Goal: Task Accomplishment & Management: Complete application form

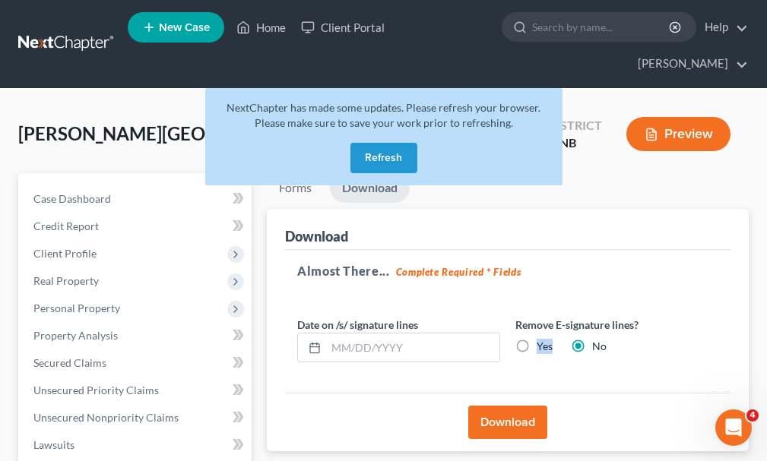
click at [369, 143] on button "Refresh" at bounding box center [383, 158] width 67 height 30
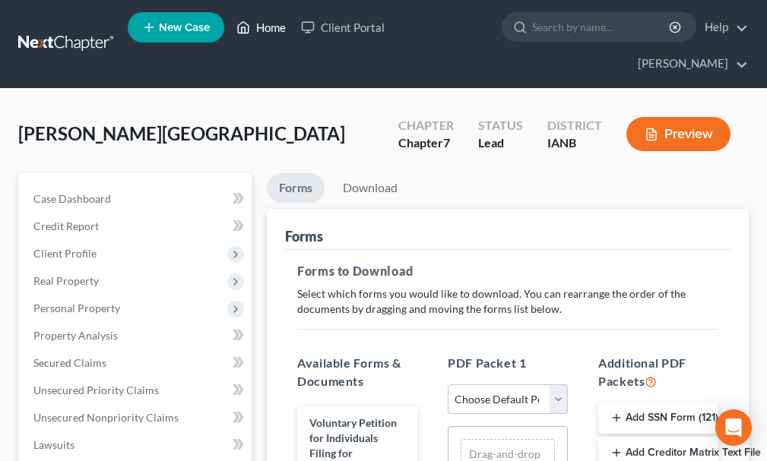
click at [266, 29] on link "Home" at bounding box center [261, 27] width 65 height 27
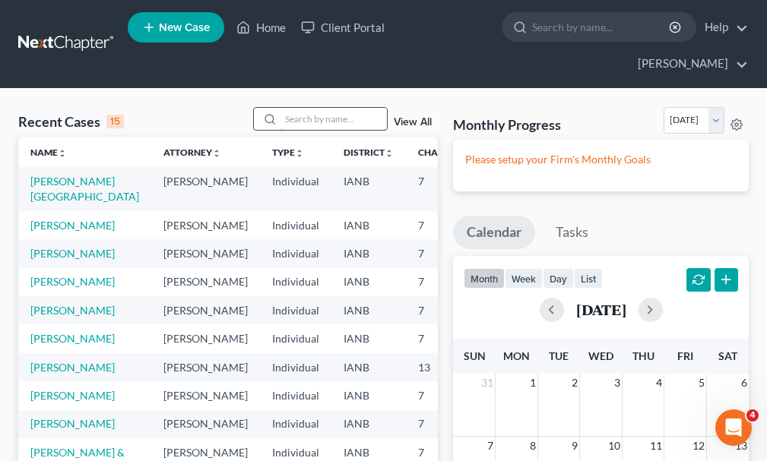
click at [315, 108] on input "search" at bounding box center [333, 119] width 106 height 22
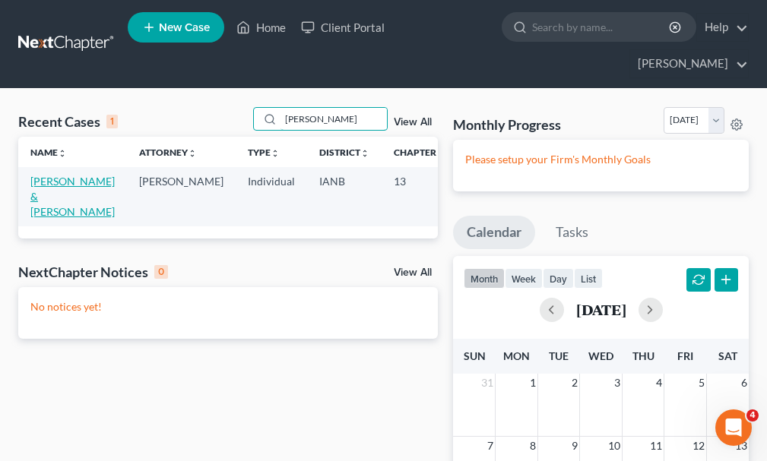
type input "brennan"
click at [41, 175] on link "Brennan, Leo & Tiffany" at bounding box center [72, 196] width 84 height 43
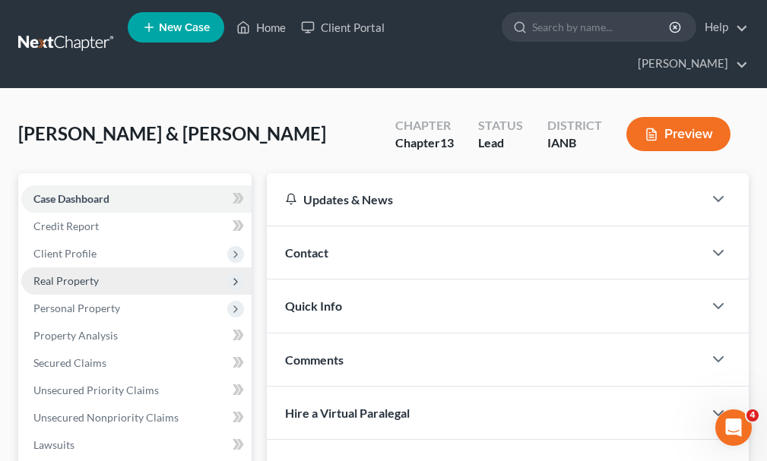
click at [61, 274] on span "Real Property" at bounding box center [65, 280] width 65 height 13
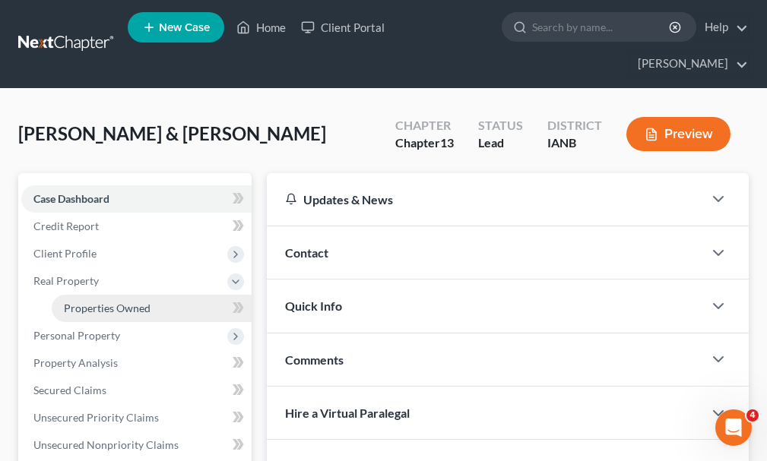
click at [84, 302] on span "Properties Owned" at bounding box center [107, 308] width 87 height 13
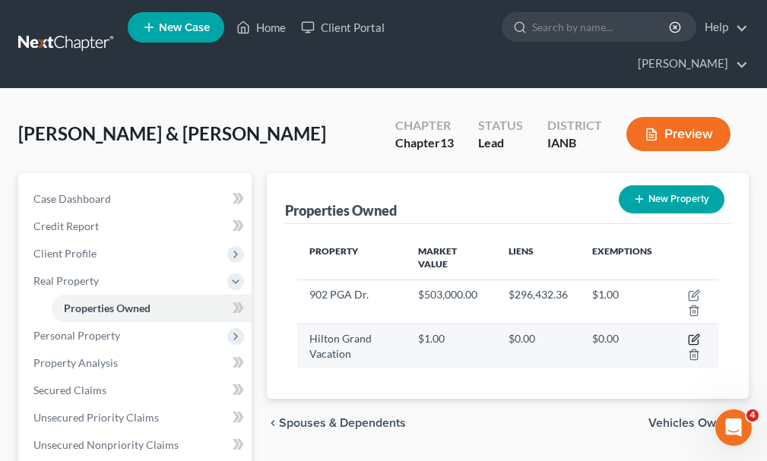
click at [694, 334] on icon "button" at bounding box center [694, 340] width 12 height 12
select select "16"
select select "2"
select select "0"
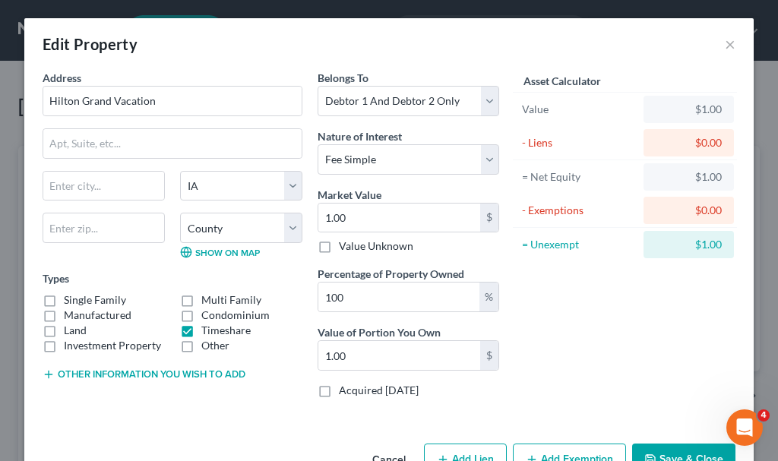
click at [92, 371] on button "Other information you wish to add" at bounding box center [144, 375] width 203 height 12
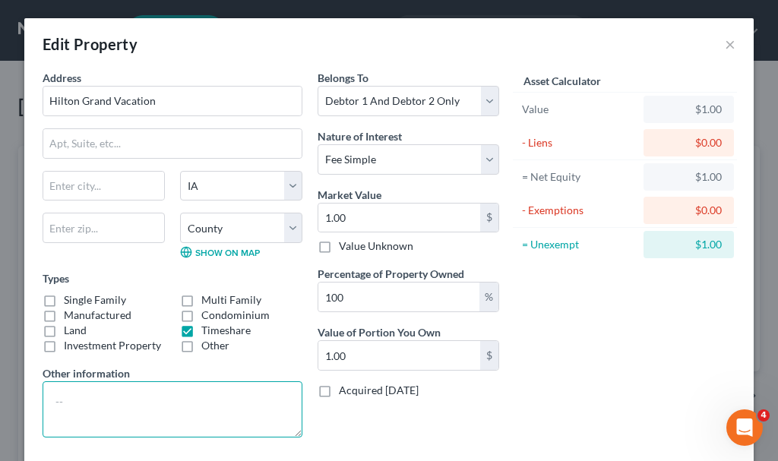
click at [93, 403] on textarea at bounding box center [173, 409] width 260 height 56
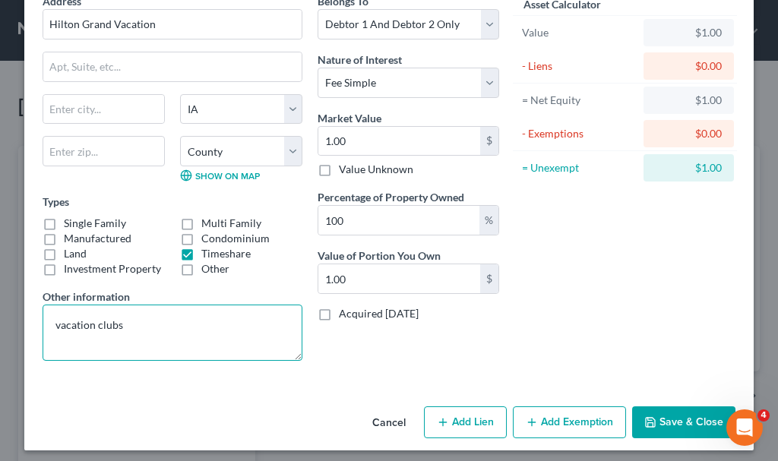
scroll to position [84, 0]
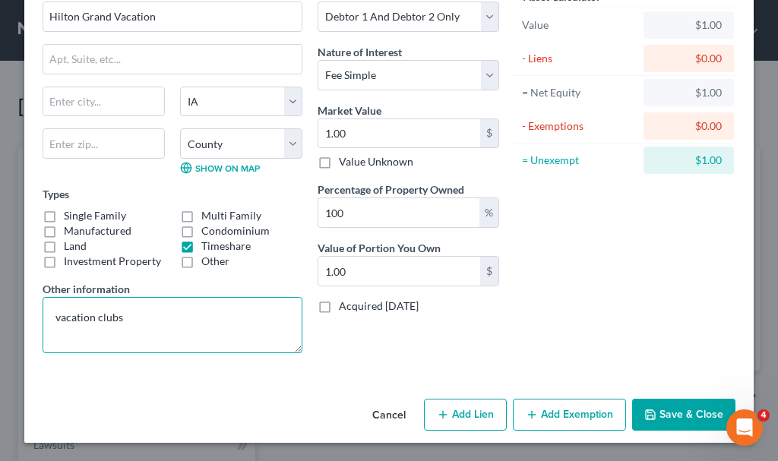
type textarea "vacation clubs"
click at [669, 412] on button "Save & Close" at bounding box center [683, 415] width 103 height 32
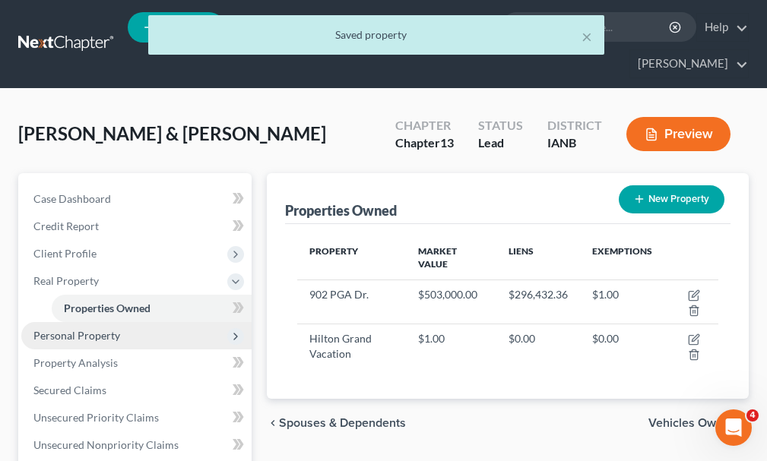
click at [50, 329] on span "Personal Property" at bounding box center [76, 335] width 87 height 13
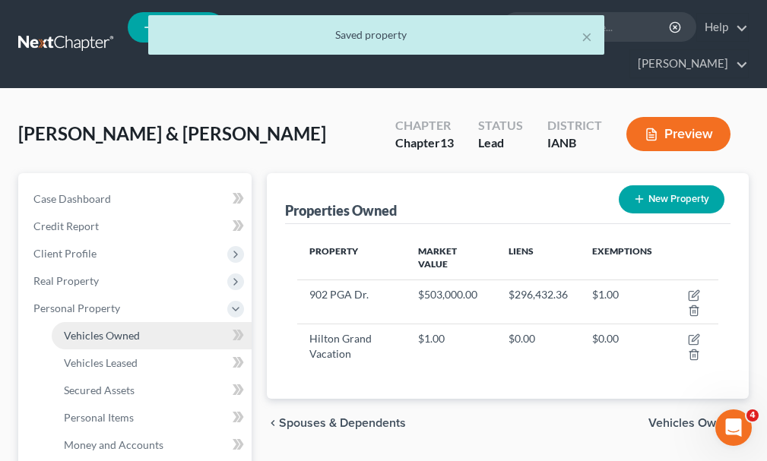
click at [100, 329] on span "Vehicles Owned" at bounding box center [102, 335] width 76 height 13
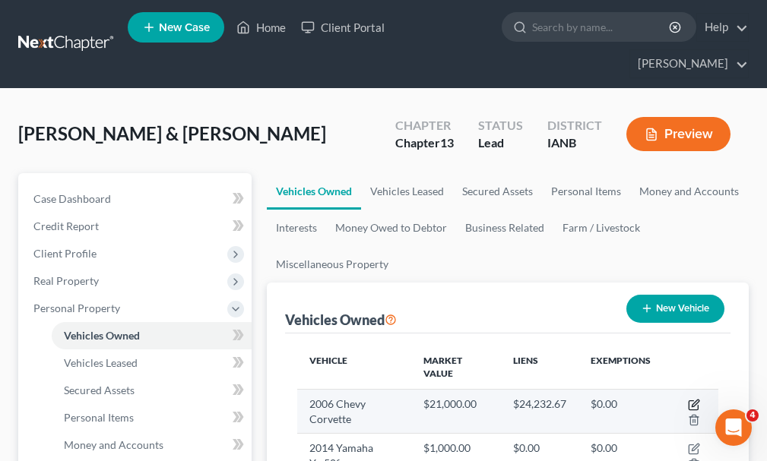
click at [693, 399] on icon "button" at bounding box center [694, 405] width 12 height 12
select select "0"
select select "20"
select select "2"
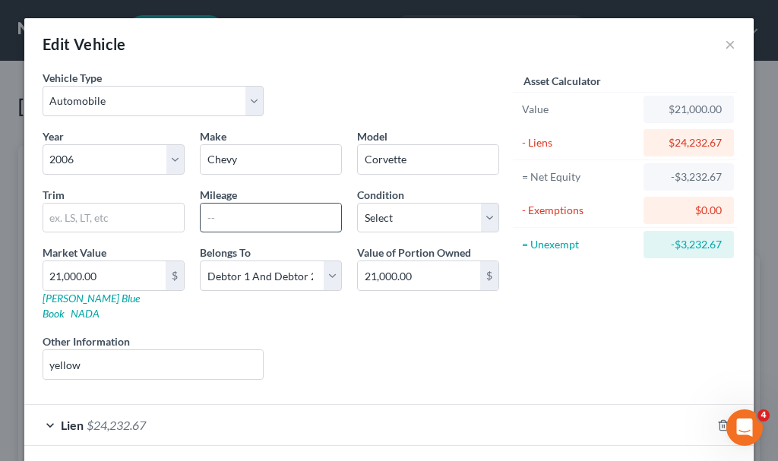
click at [261, 217] on input "text" at bounding box center [271, 218] width 141 height 29
type input "65000"
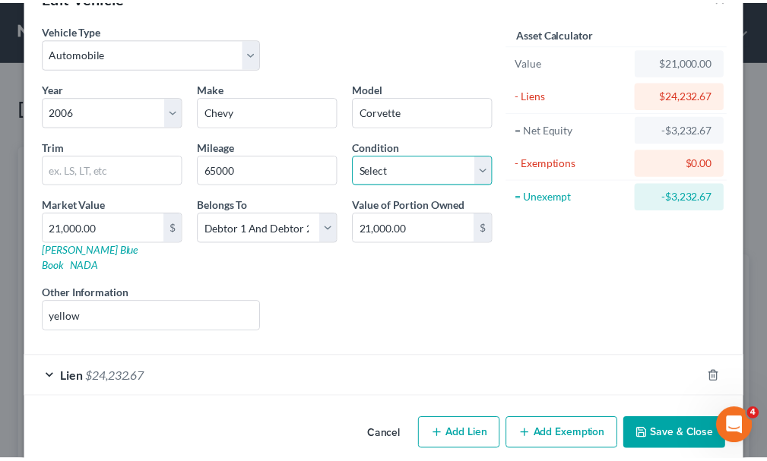
scroll to position [53, 0]
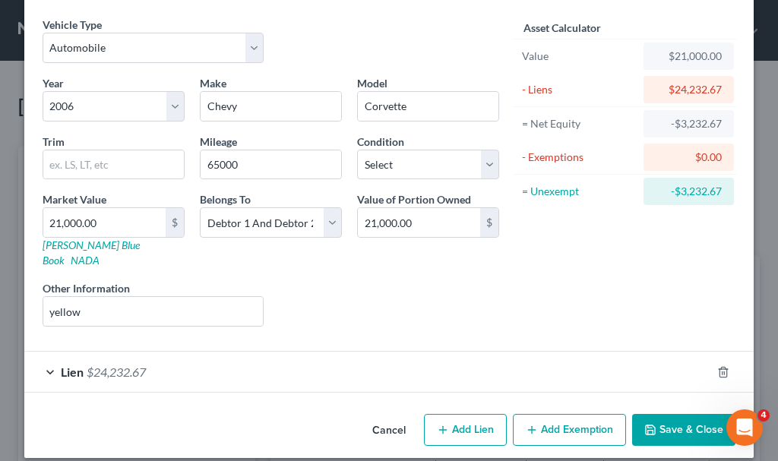
click at [666, 417] on button "Save & Close" at bounding box center [683, 430] width 103 height 32
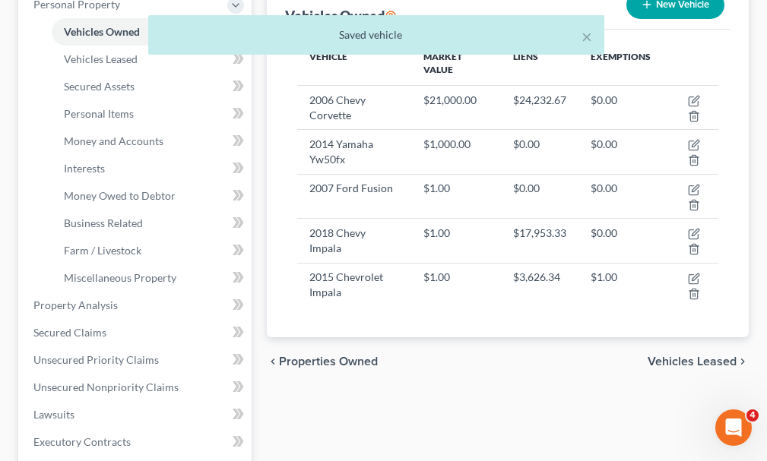
scroll to position [228, 0]
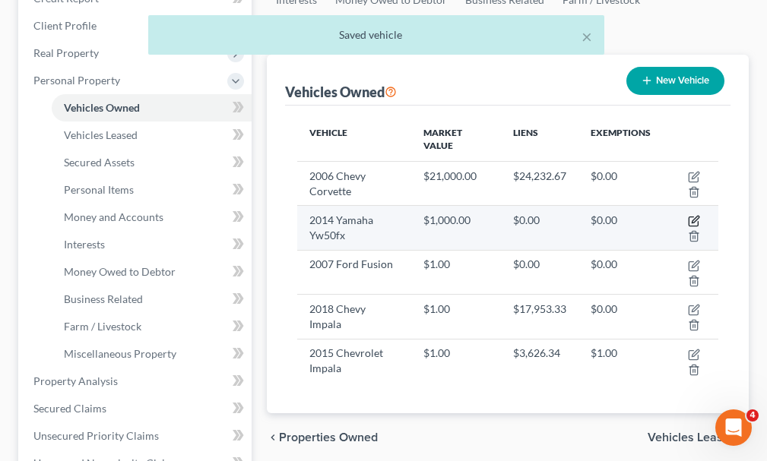
click at [693, 215] on icon "button" at bounding box center [694, 221] width 12 height 12
select select "0"
select select "12"
select select "2"
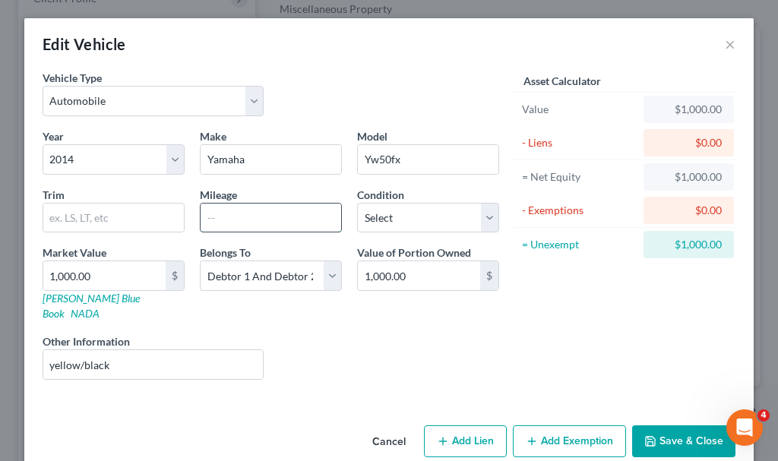
click at [238, 223] on input "text" at bounding box center [271, 218] width 141 height 29
type input "5000"
click at [672, 425] on button "Save & Close" at bounding box center [683, 441] width 103 height 32
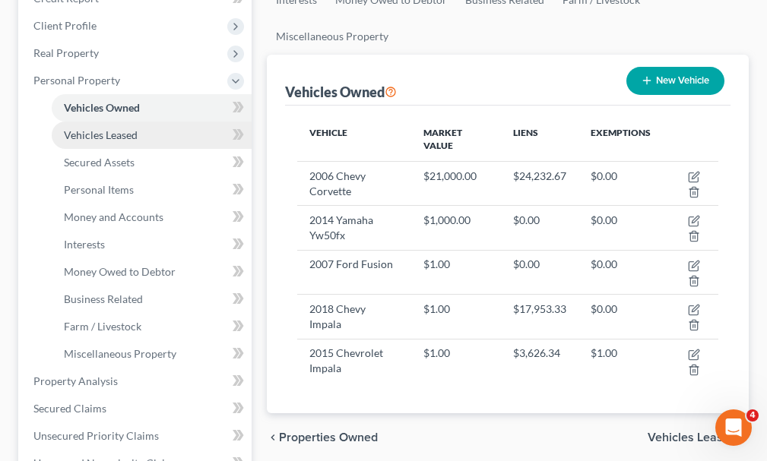
click at [89, 128] on span "Vehicles Leased" at bounding box center [101, 134] width 74 height 13
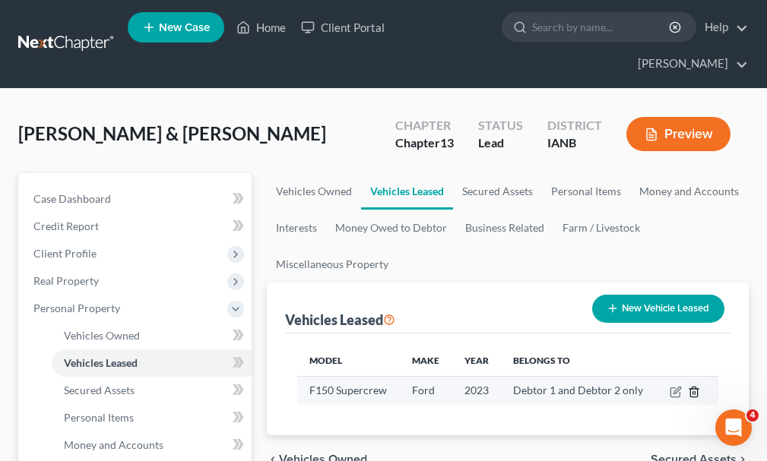
click at [693, 391] on line "button" at bounding box center [693, 392] width 0 height 3
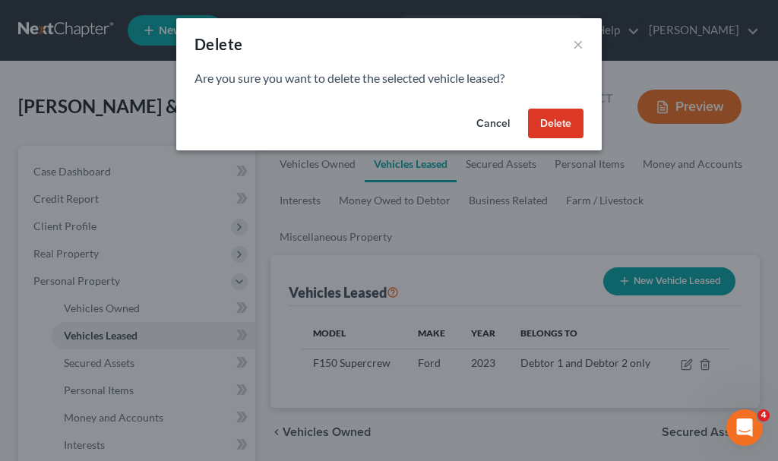
click at [555, 119] on button "Delete" at bounding box center [555, 124] width 55 height 30
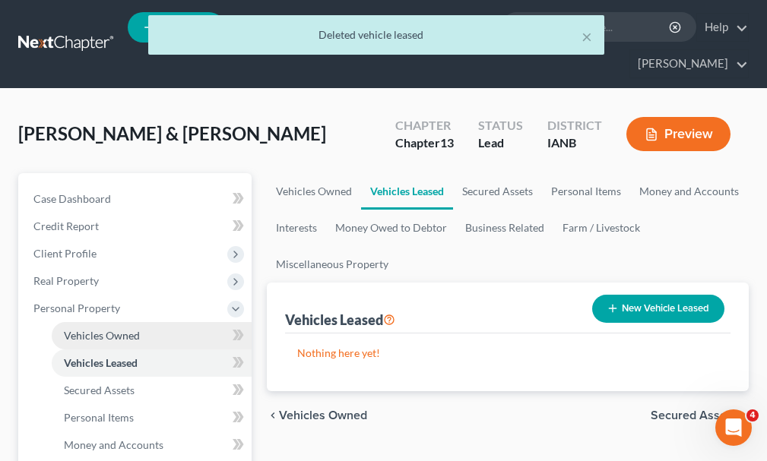
click at [103, 329] on span "Vehicles Owned" at bounding box center [102, 335] width 76 height 13
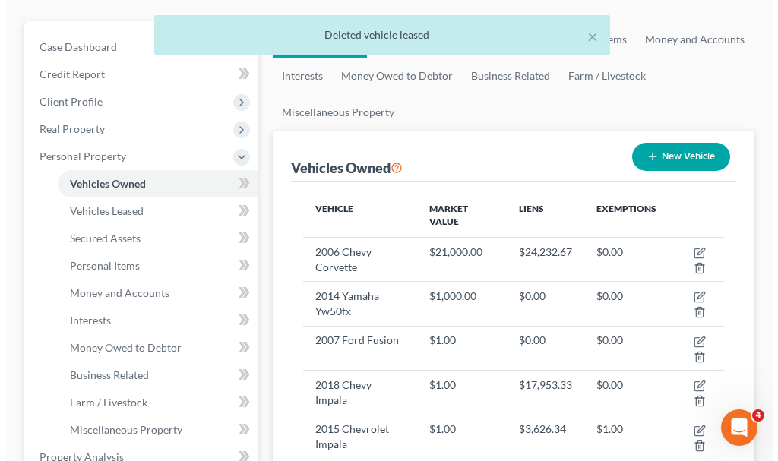
scroll to position [228, 0]
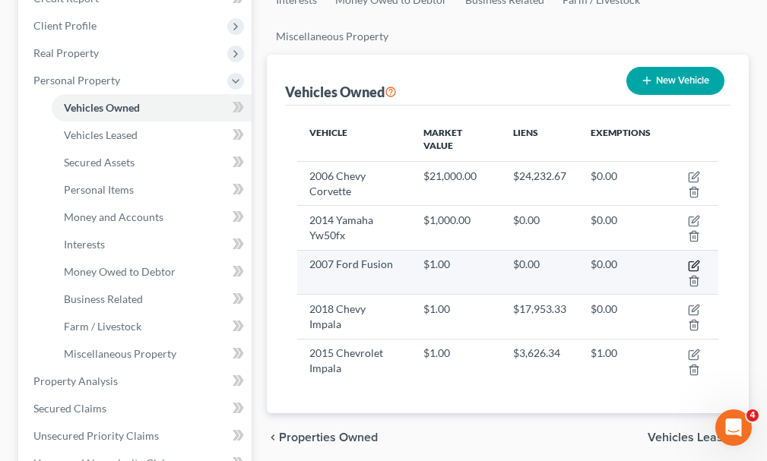
click at [691, 260] on icon "button" at bounding box center [694, 266] width 12 height 12
select select "0"
select select "19"
select select "2"
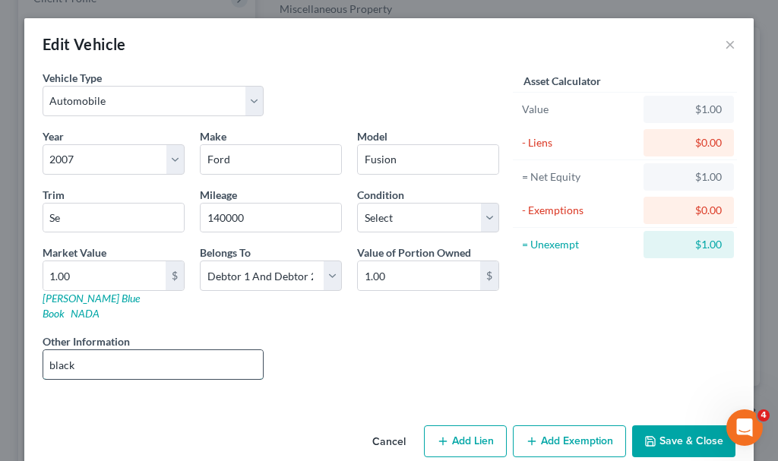
click at [130, 353] on input "black" at bounding box center [153, 364] width 220 height 29
type input "black; rust"
click at [81, 272] on input "1.00" at bounding box center [104, 275] width 122 height 29
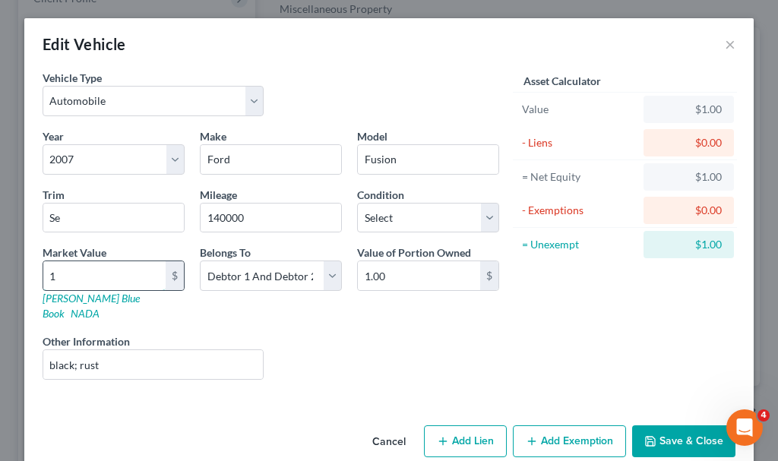
type input "10"
type input "10.00"
type input "100"
type input "100.00"
type input "1000"
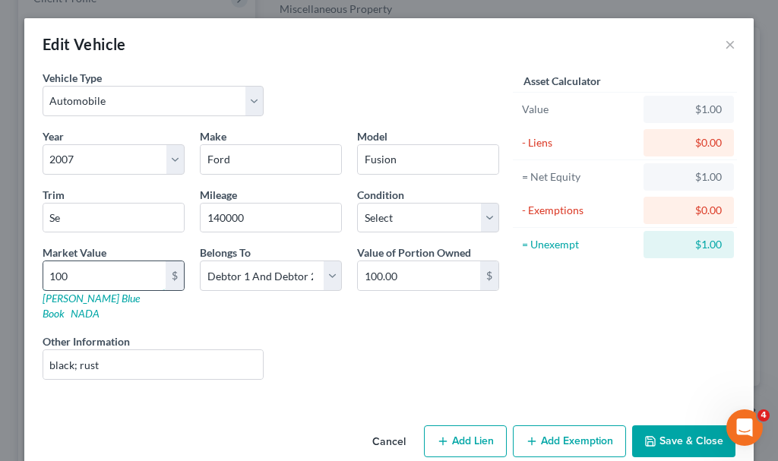
type input "1,000.00"
type input "1,000"
click at [656, 425] on button "Save & Close" at bounding box center [683, 441] width 103 height 32
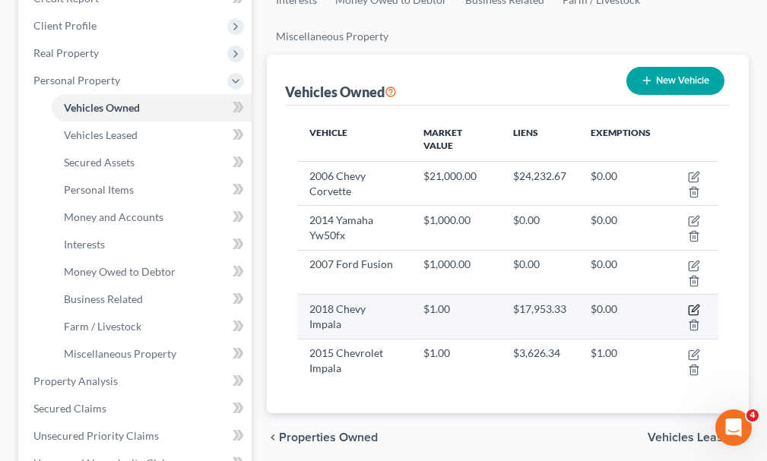
click at [695, 304] on icon "button" at bounding box center [694, 310] width 12 height 12
select select "0"
select select "8"
select select "2"
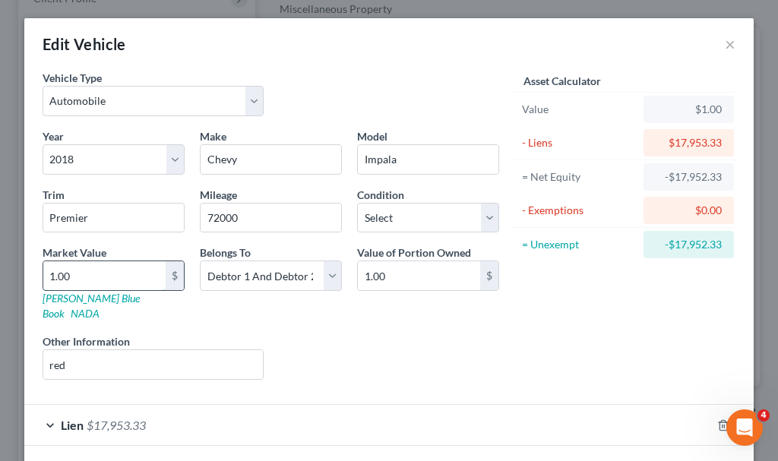
click at [87, 270] on input "1.00" at bounding box center [104, 275] width 122 height 29
type input "12"
type input "12.00"
type input "126"
type input "126.00"
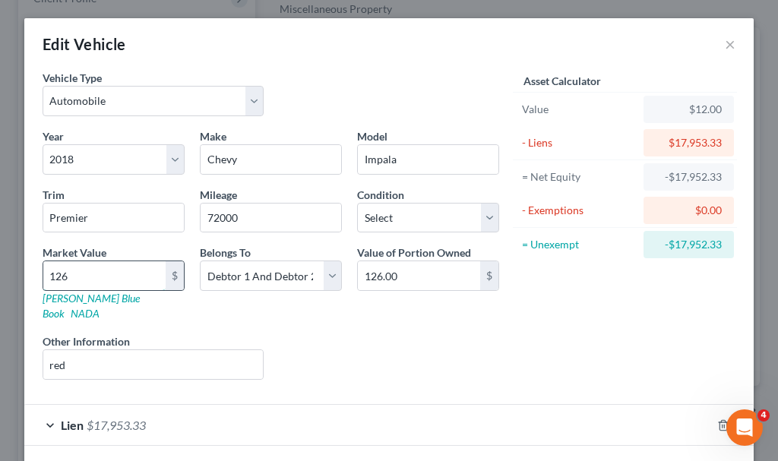
type input "1268"
type input "1,268.00"
type input "1,2682"
type input "12,682.00"
type input "12,682"
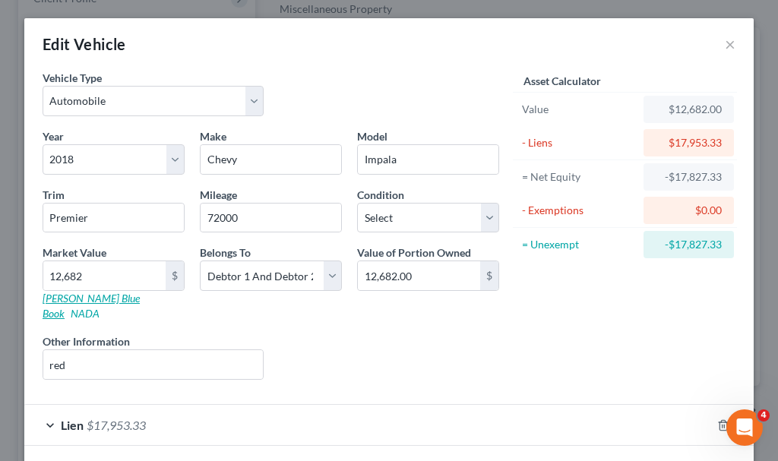
scroll to position [53, 0]
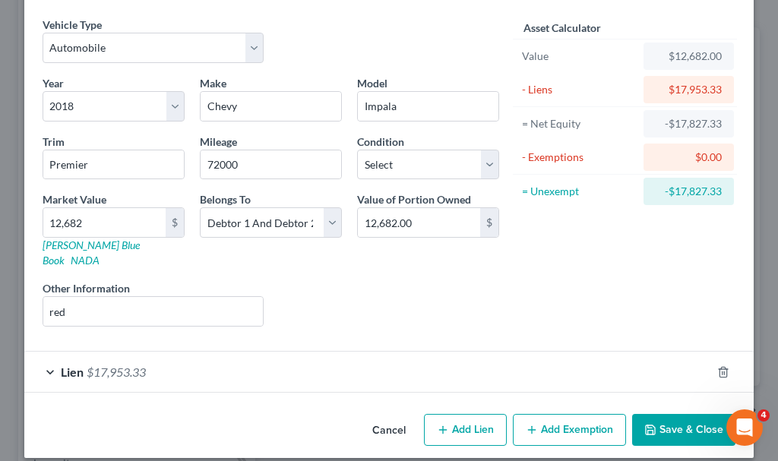
click at [672, 414] on button "Save & Close" at bounding box center [683, 430] width 103 height 32
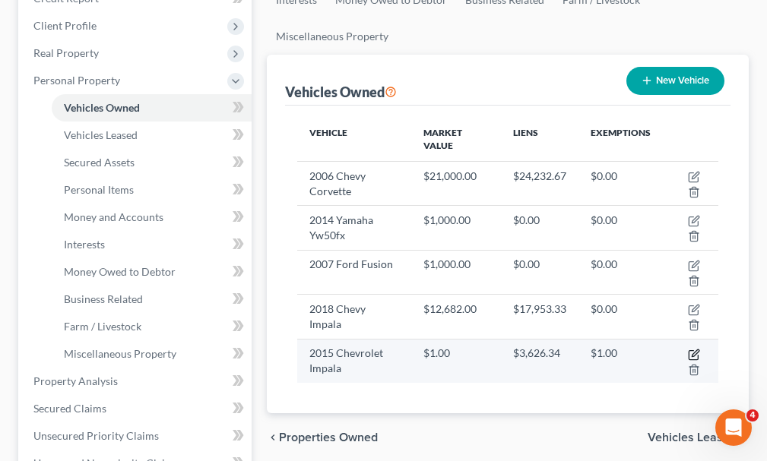
click at [692, 349] on icon "button" at bounding box center [694, 355] width 12 height 12
select select "0"
select select "11"
select select "2"
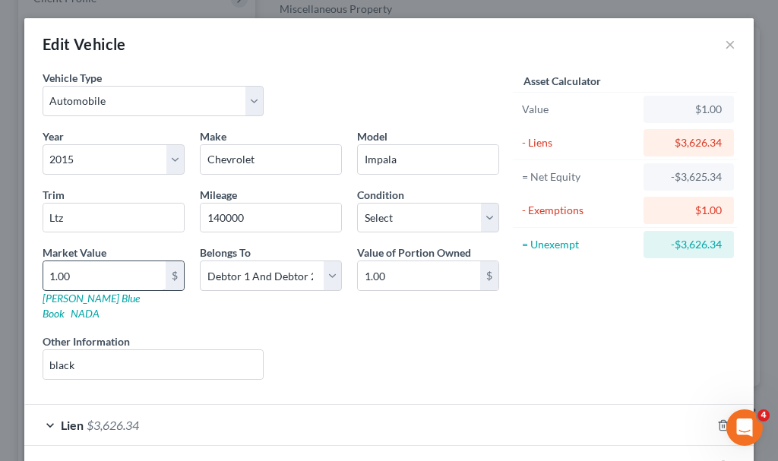
click at [80, 282] on input "1.00" at bounding box center [104, 275] width 122 height 29
type input "4"
type input "4.00"
type input "43"
type input "43.00"
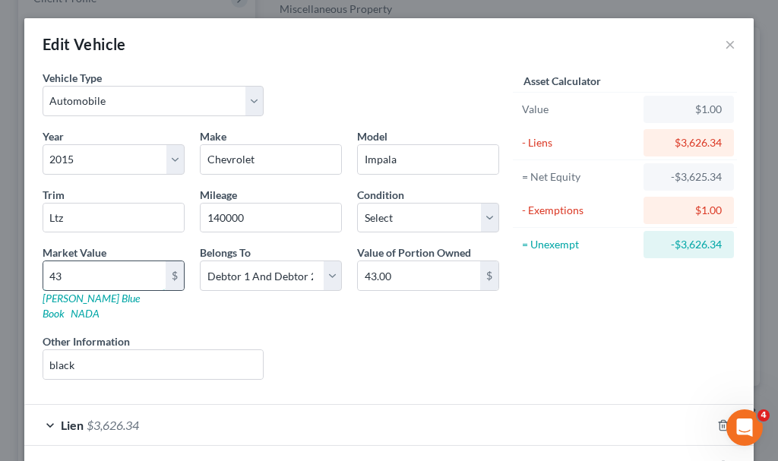
type input "430"
type input "430.00"
type input "4300"
type input "4,300.00"
type input "4,300"
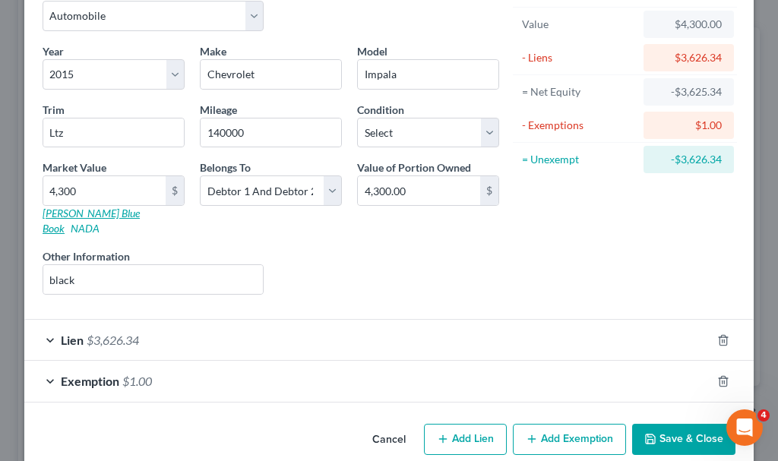
scroll to position [94, 0]
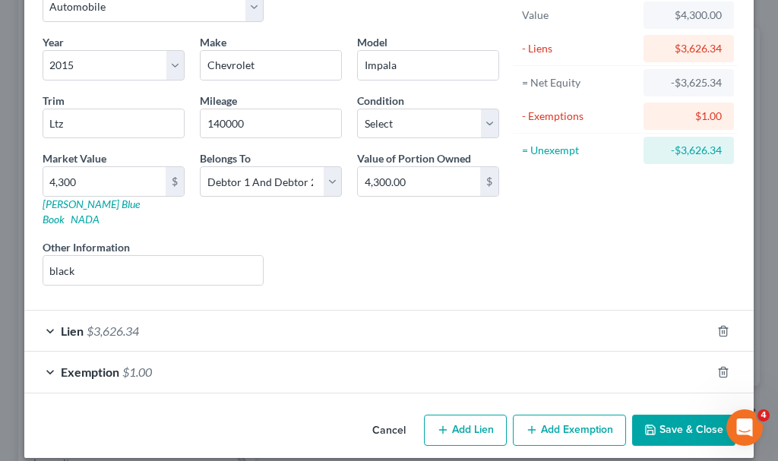
click at [127, 365] on span "$1.00" at bounding box center [137, 372] width 30 height 14
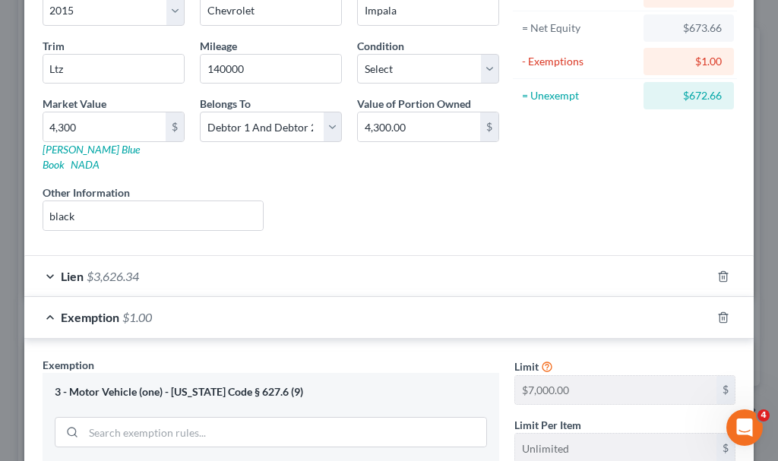
scroll to position [322, 0]
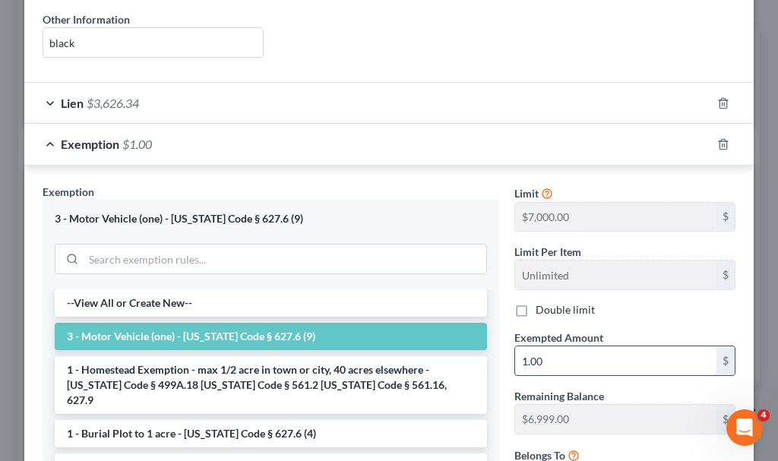
click at [574, 350] on input "1.00" at bounding box center [615, 360] width 201 height 29
type input "4,300"
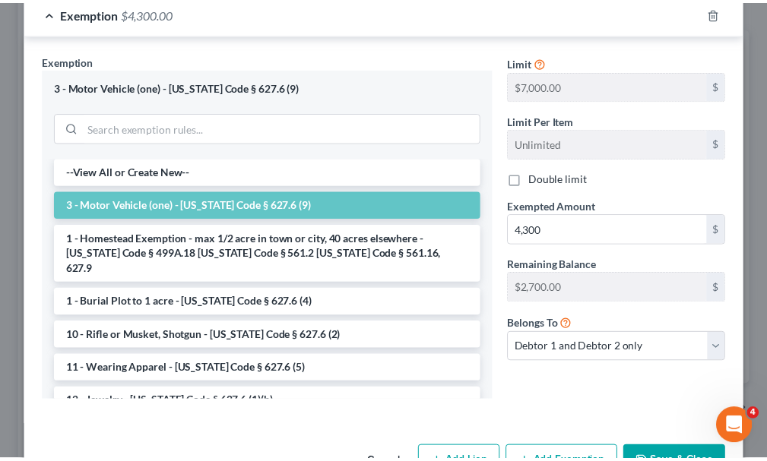
scroll to position [474, 0]
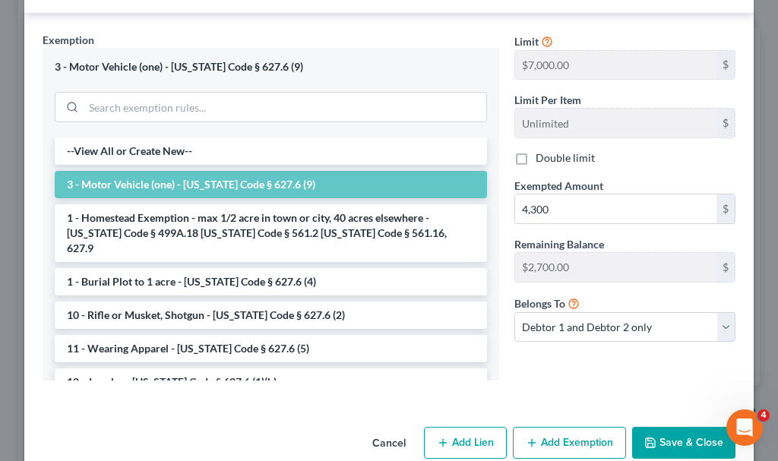
click at [667, 427] on button "Save & Close" at bounding box center [683, 443] width 103 height 32
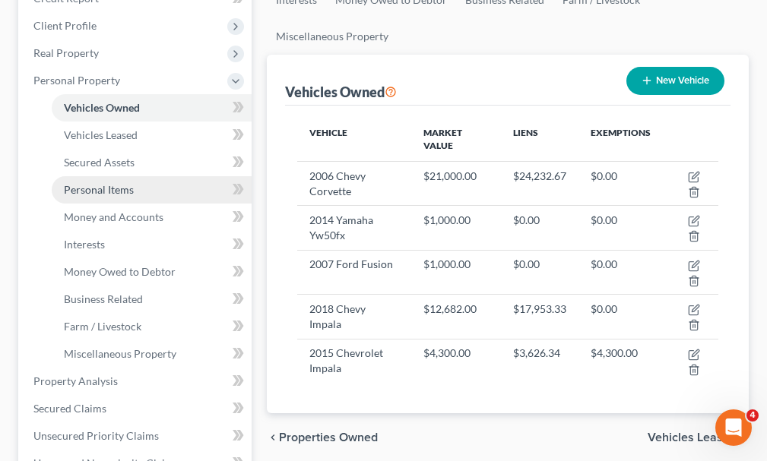
click at [91, 183] on span "Personal Items" at bounding box center [99, 189] width 70 height 13
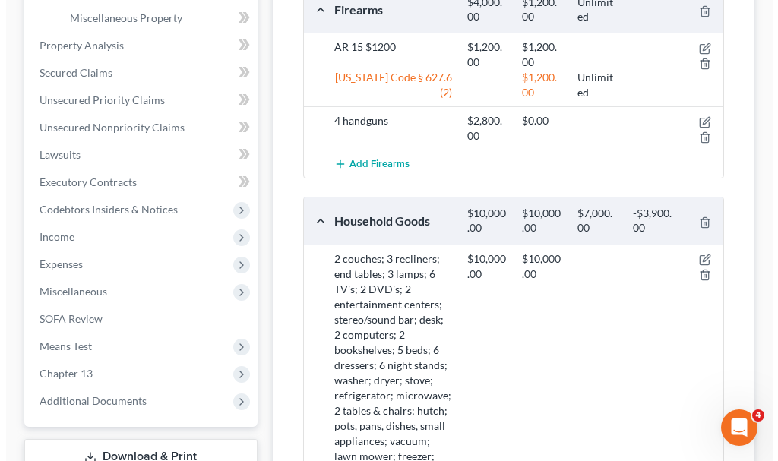
scroll to position [608, 0]
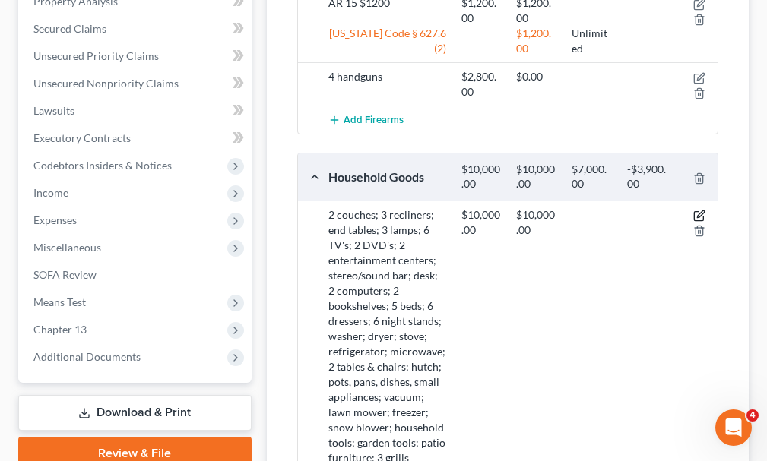
click at [695, 210] on icon "button" at bounding box center [699, 216] width 12 height 12
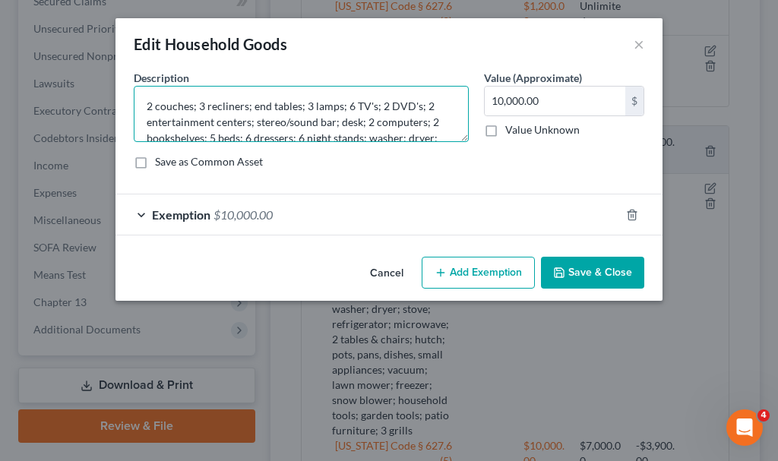
click at [343, 129] on textarea "2 couches; 3 recliners; end tables; 3 lamps; 6 TV's; 2 DVD's; 2 entertainment c…" at bounding box center [301, 114] width 335 height 56
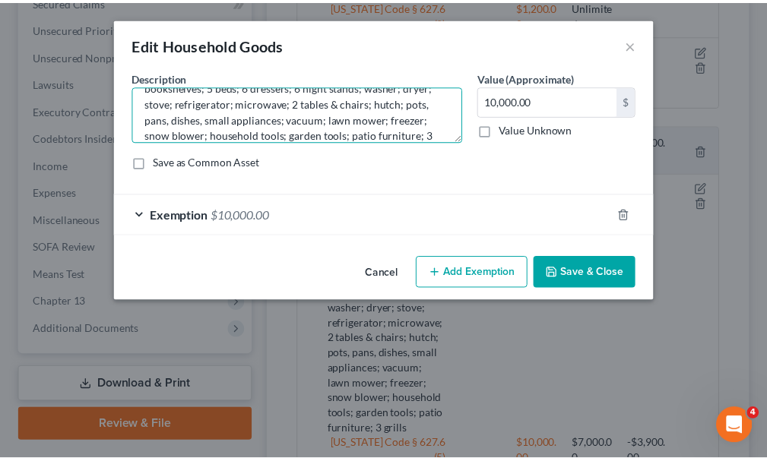
scroll to position [67, 0]
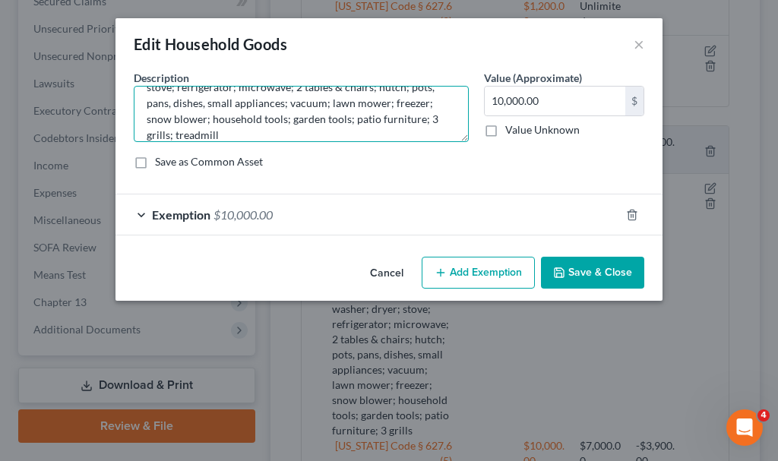
type textarea "2 couches; 3 recliners; end tables; 3 lamps; 6 TV's; 2 DVD's; 2 entertainment c…"
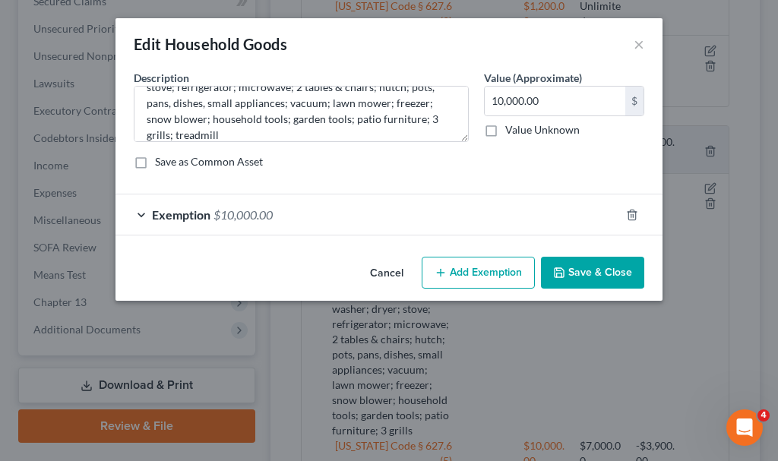
click at [598, 271] on button "Save & Close" at bounding box center [592, 273] width 103 height 32
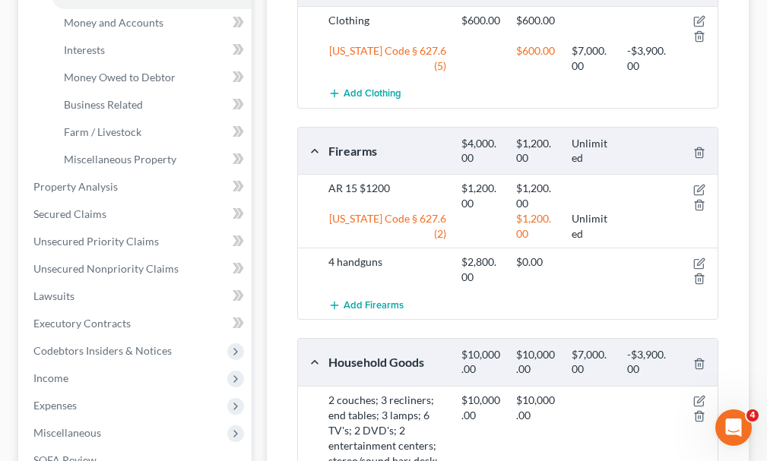
scroll to position [380, 0]
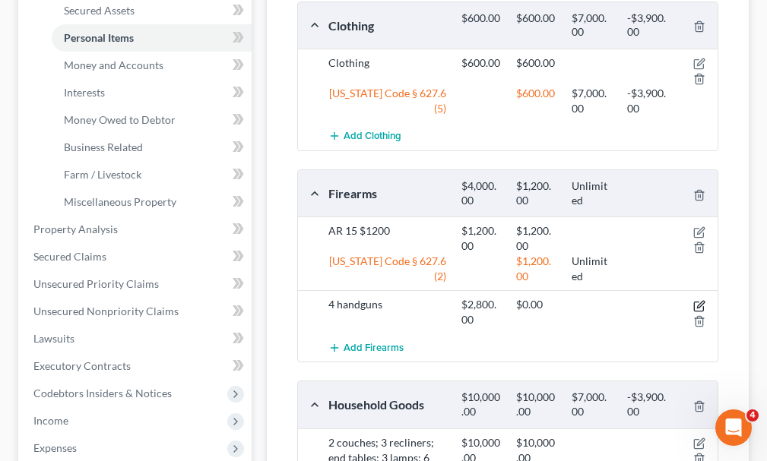
click at [699, 301] on icon "button" at bounding box center [700, 304] width 7 height 7
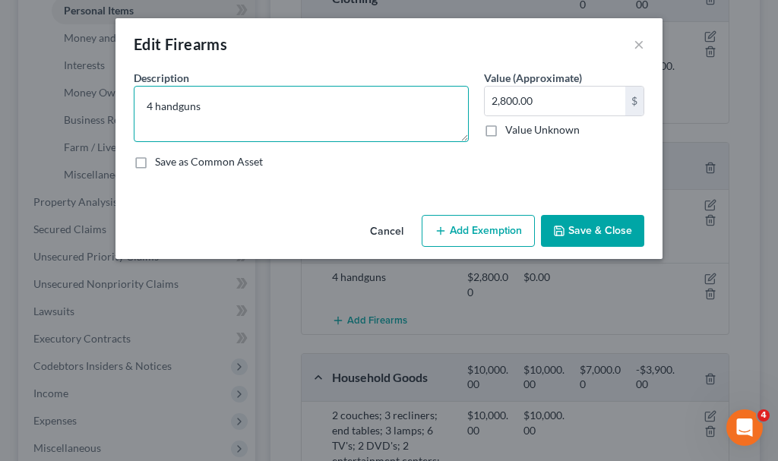
click at [247, 111] on textarea "4 handguns" at bounding box center [301, 114] width 335 height 56
type textarea "4 handguns $2800"
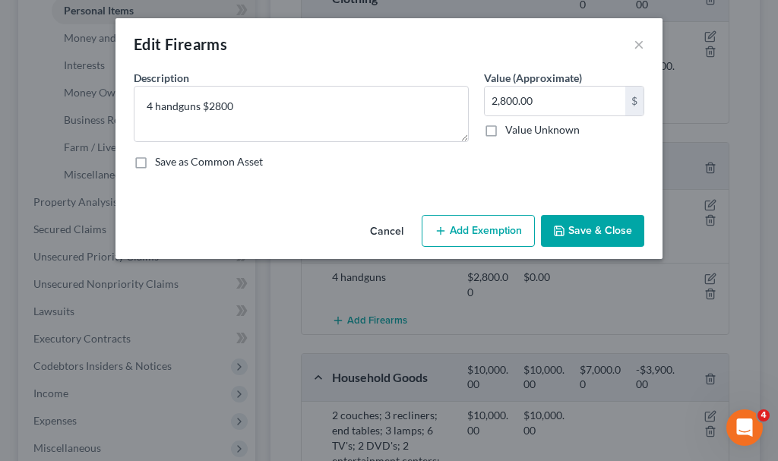
click at [578, 225] on button "Save & Close" at bounding box center [592, 231] width 103 height 32
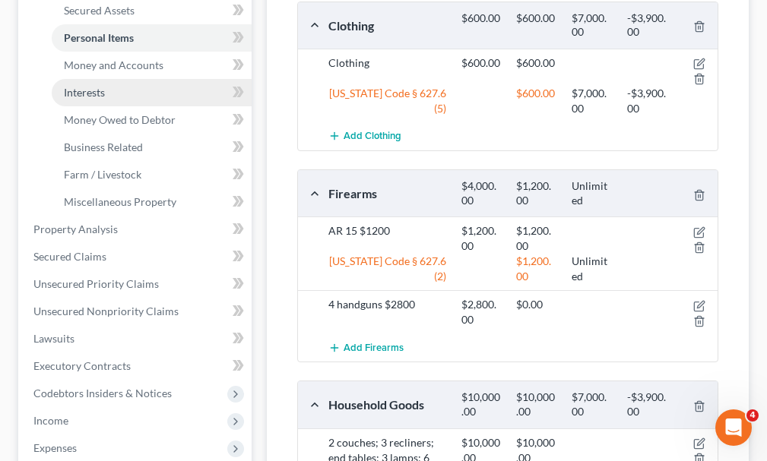
click at [78, 86] on span "Interests" at bounding box center [84, 92] width 41 height 13
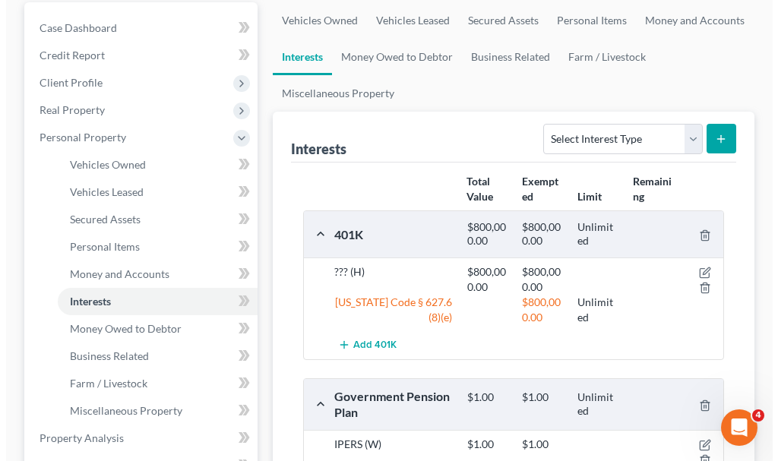
scroll to position [228, 0]
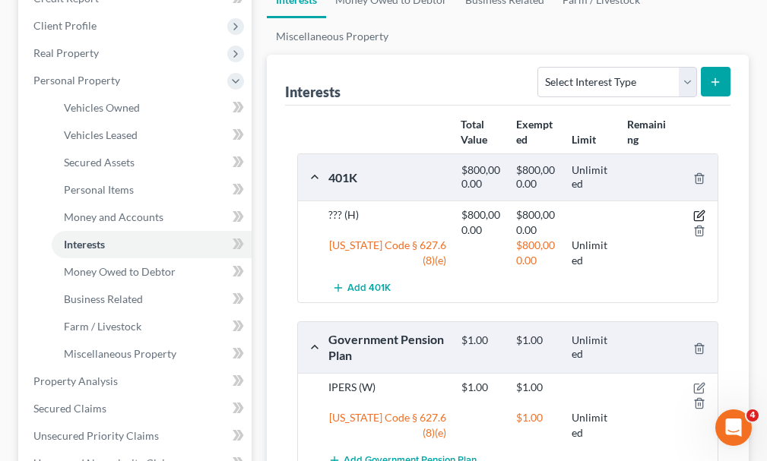
click at [695, 210] on icon "button" at bounding box center [699, 216] width 12 height 12
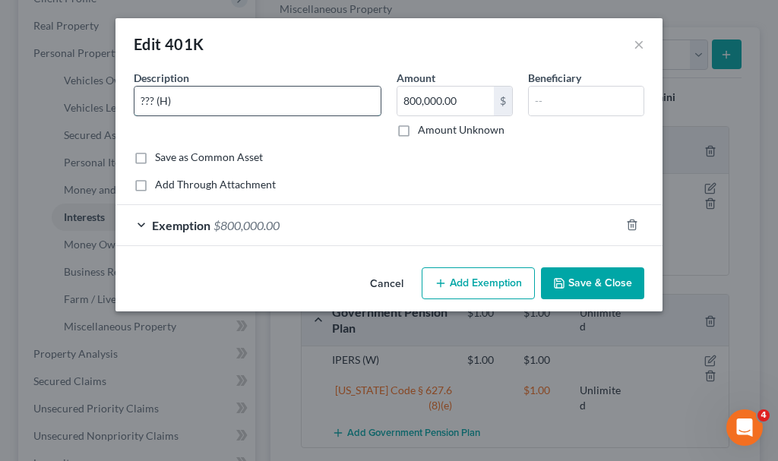
click at [221, 89] on input "??? (H)" at bounding box center [257, 101] width 246 height 29
type input "401K (H)"
type input "950,000"
click at [232, 224] on span "$800,000.00" at bounding box center [247, 225] width 66 height 14
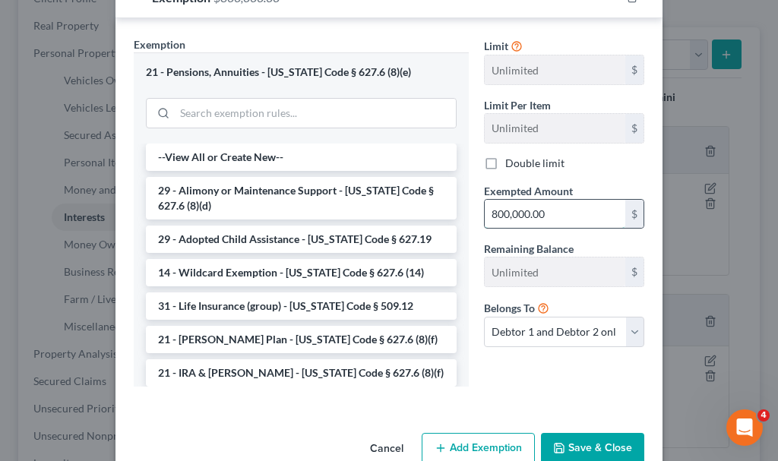
click at [564, 207] on input "800,000.00" at bounding box center [555, 214] width 141 height 29
type input "950,000.00"
click at [584, 442] on button "Save & Close" at bounding box center [592, 449] width 103 height 32
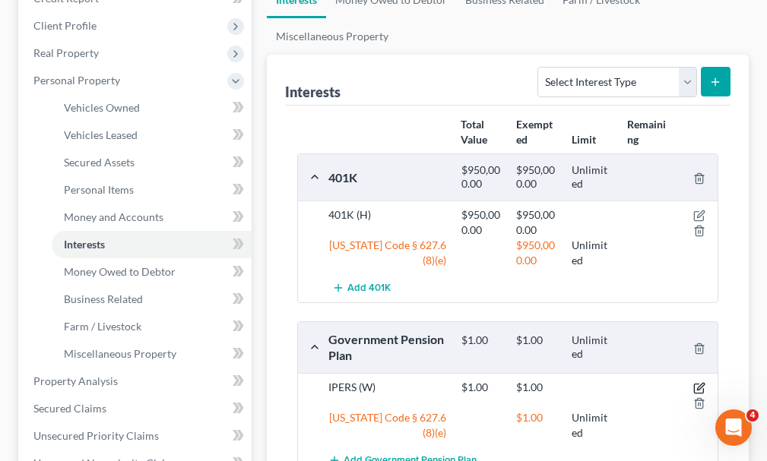
click at [697, 382] on icon "button" at bounding box center [699, 388] width 12 height 12
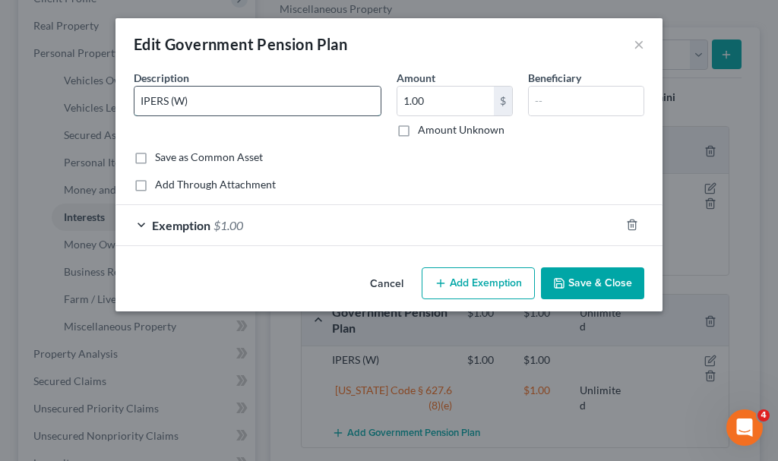
click at [229, 96] on input "IPERS (W)" at bounding box center [257, 101] width 246 height 29
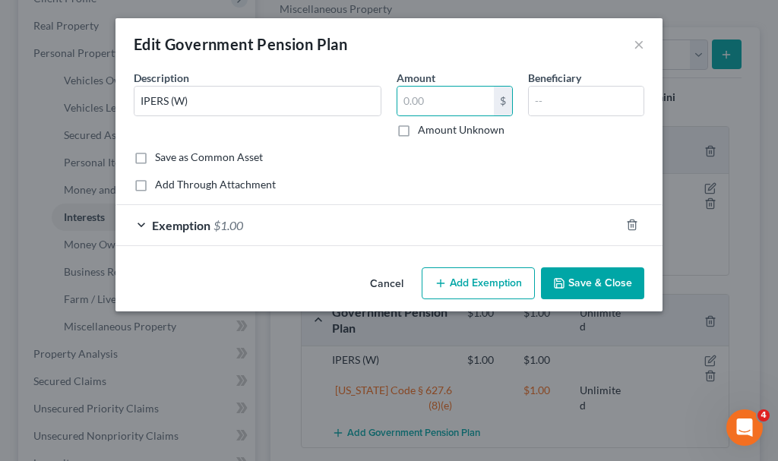
click at [418, 133] on label "Amount Unknown" at bounding box center [461, 129] width 87 height 15
click at [424, 132] on input "Amount Unknown" at bounding box center [429, 127] width 10 height 10
checkbox input "true"
click at [233, 226] on span "$1.00" at bounding box center [229, 225] width 30 height 14
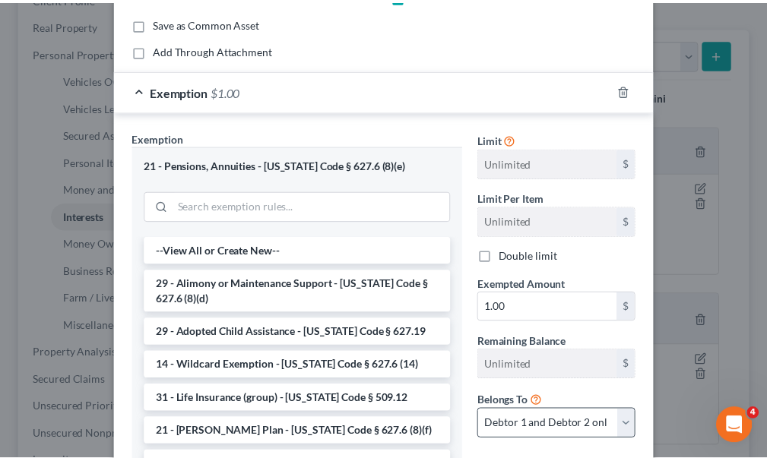
scroll to position [261, 0]
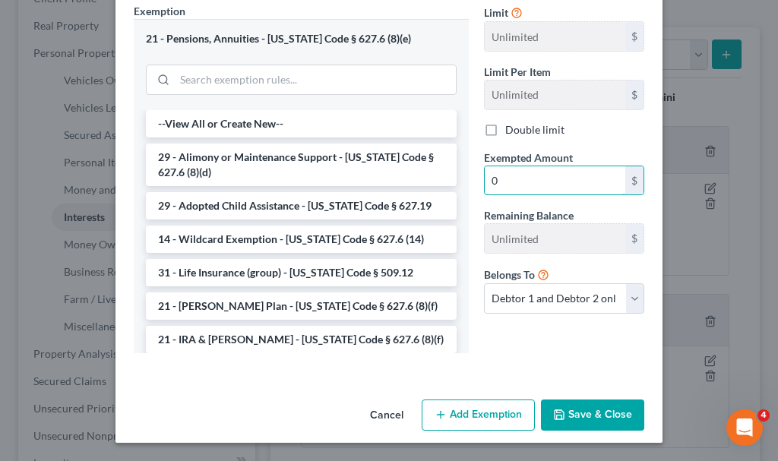
type input "0"
click at [584, 411] on button "Save & Close" at bounding box center [592, 416] width 103 height 32
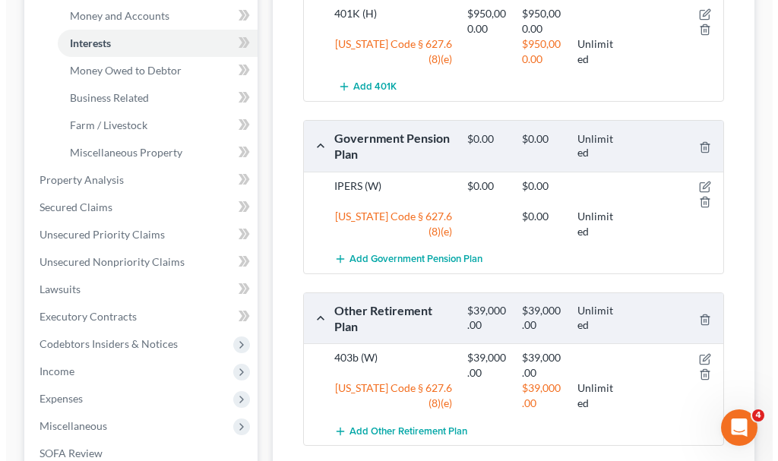
scroll to position [532, 0]
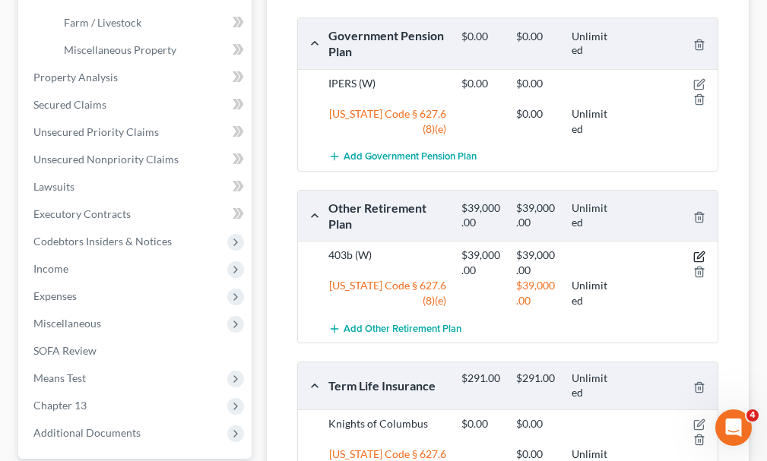
click at [700, 251] on icon "button" at bounding box center [699, 257] width 12 height 12
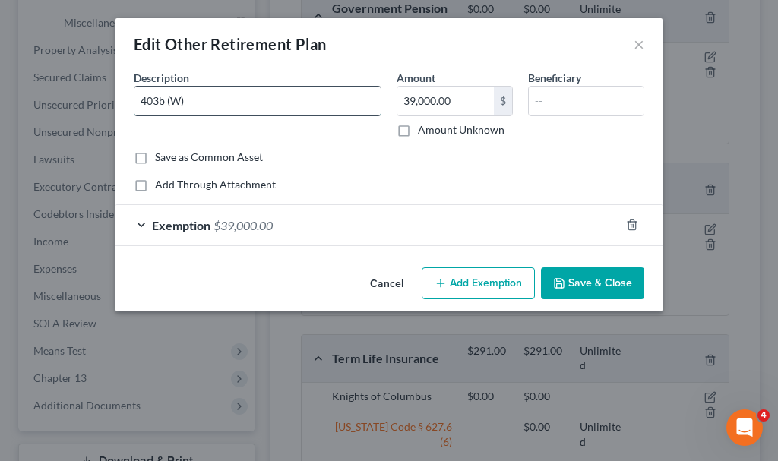
click at [250, 103] on input "403b (W)" at bounding box center [257, 101] width 246 height 29
type input "45,000"
click at [239, 221] on span "$39,000.00" at bounding box center [243, 225] width 59 height 14
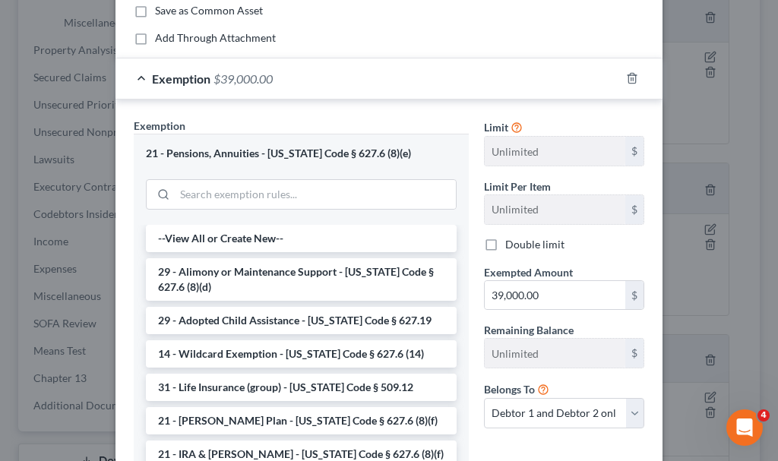
scroll to position [152, 0]
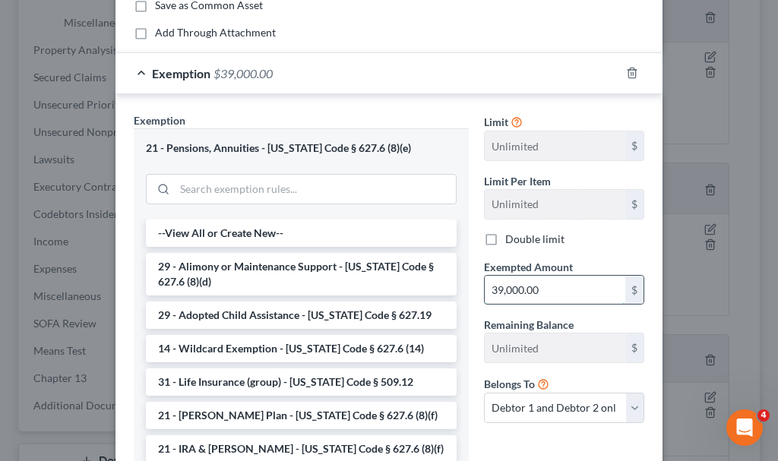
click at [561, 292] on input "39,000.00" at bounding box center [555, 290] width 141 height 29
type input "45,000.00"
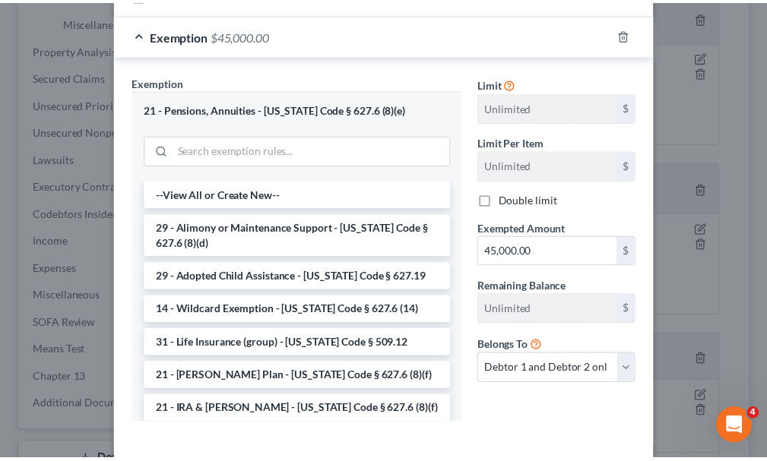
scroll to position [261, 0]
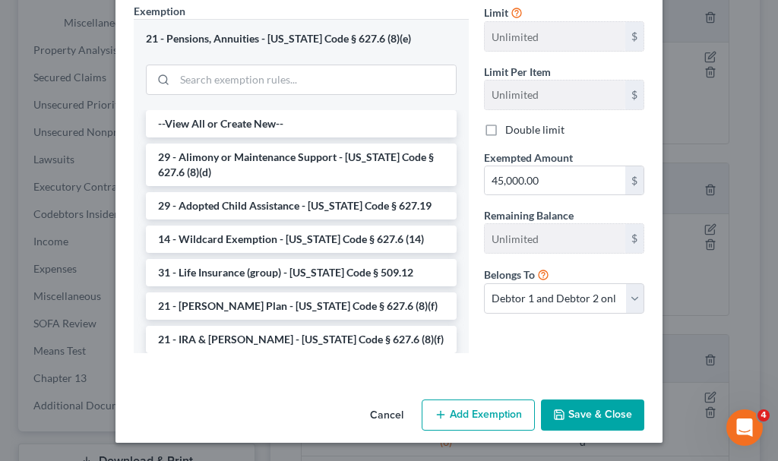
click at [590, 413] on button "Save & Close" at bounding box center [592, 416] width 103 height 32
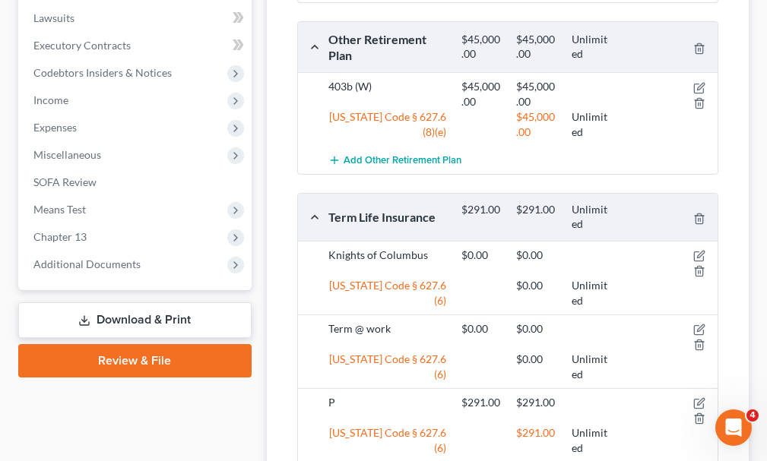
scroll to position [760, 0]
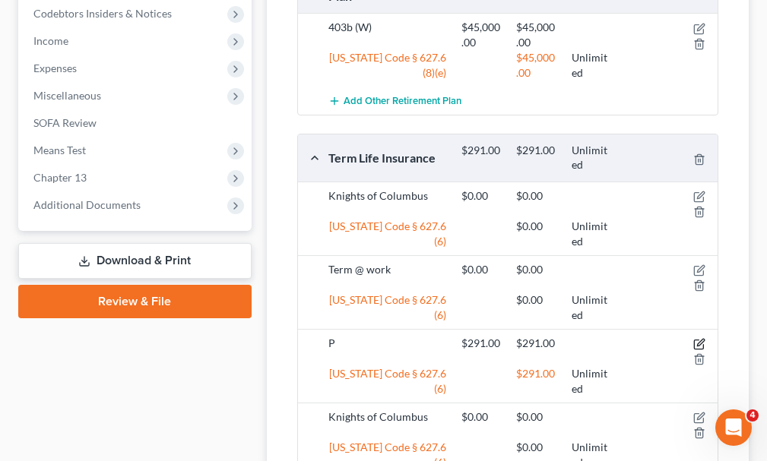
click at [698, 338] on icon "button" at bounding box center [699, 344] width 12 height 12
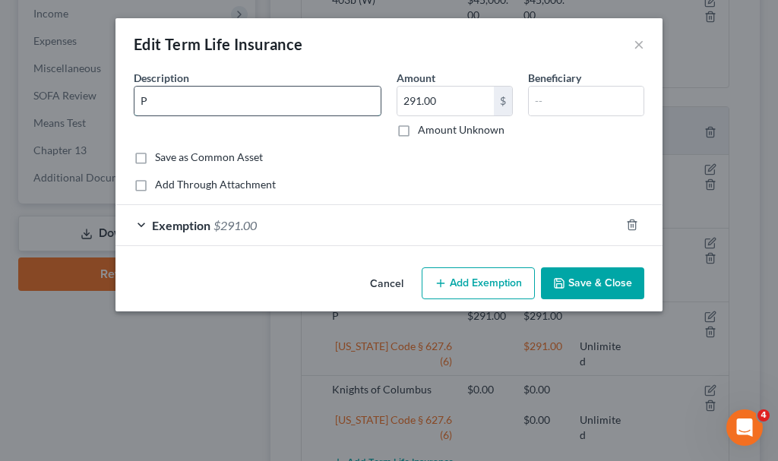
click at [169, 103] on input "P" at bounding box center [257, 101] width 246 height 29
type input "Prepaid funeral policy"
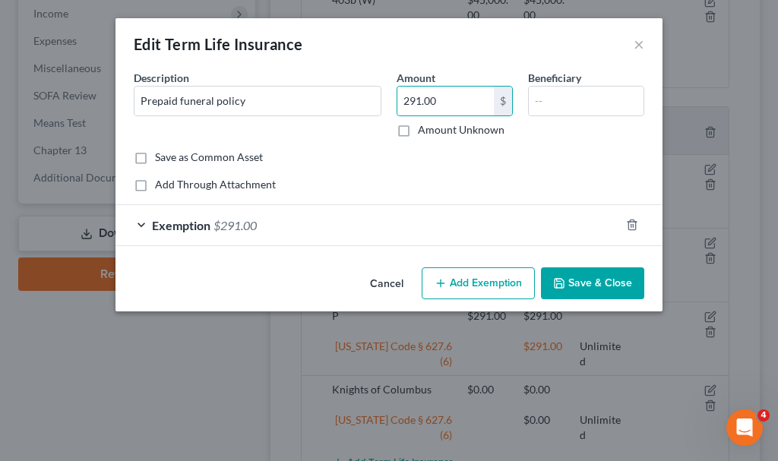
click at [568, 283] on button "Save & Close" at bounding box center [592, 283] width 103 height 32
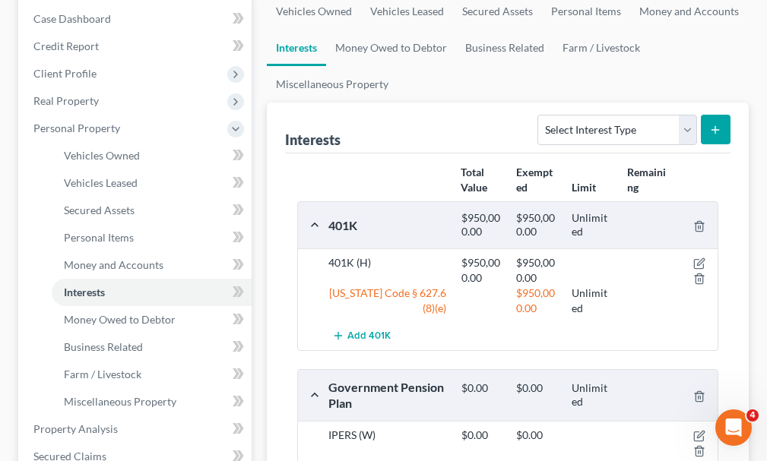
scroll to position [152, 0]
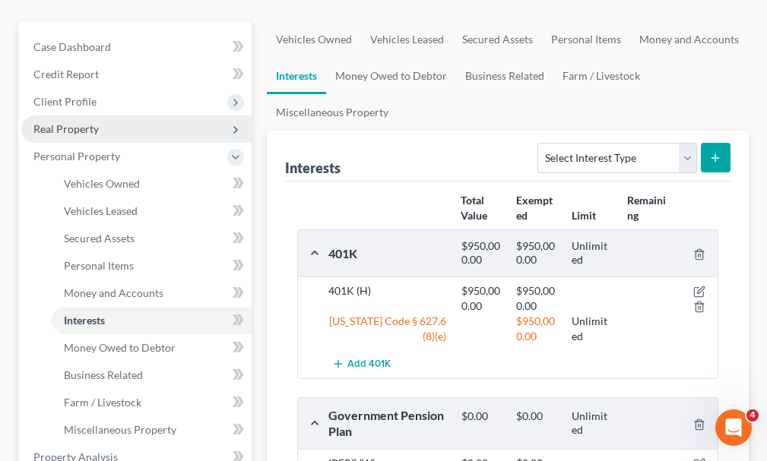
click at [64, 122] on span "Real Property" at bounding box center [65, 128] width 65 height 13
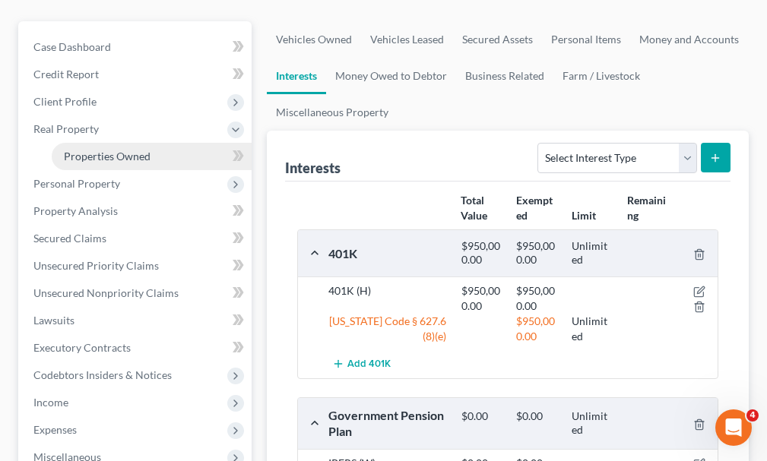
click at [107, 150] on span "Properties Owned" at bounding box center [107, 156] width 87 height 13
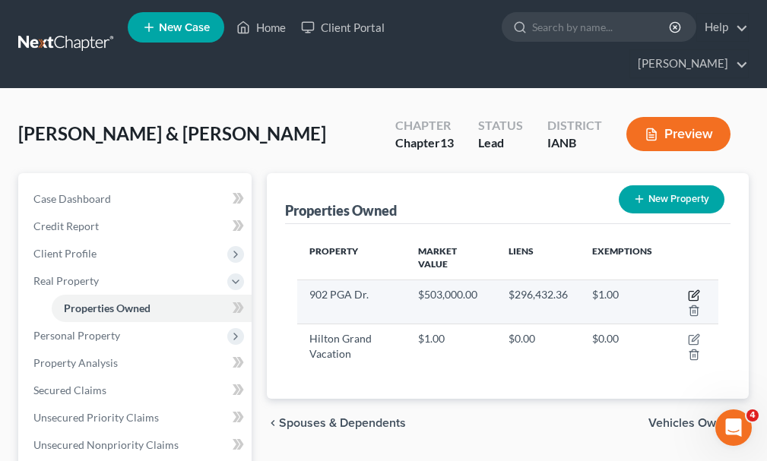
click at [691, 289] on icon "button" at bounding box center [694, 295] width 12 height 12
select select "16"
select select "74"
select select "2"
select select "1"
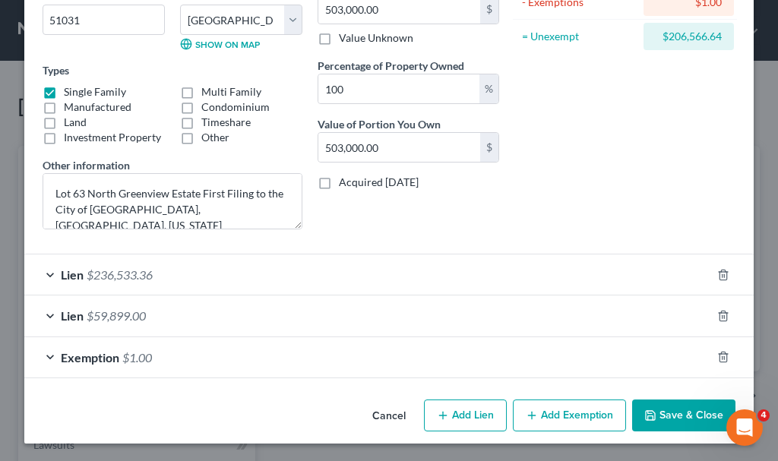
scroll to position [209, 0]
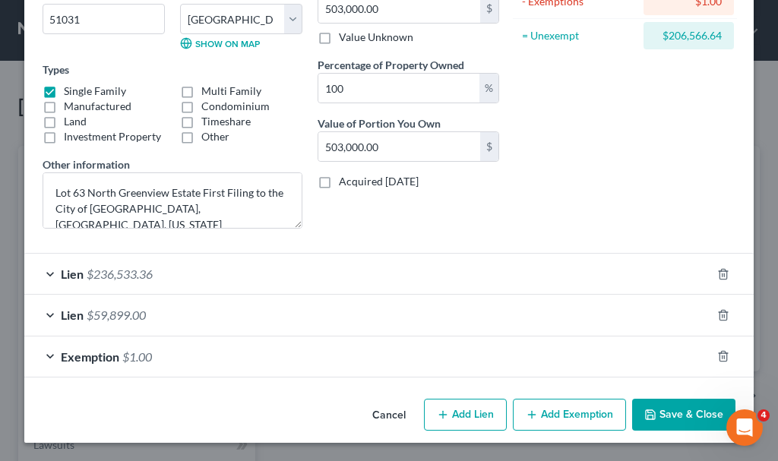
click at [133, 358] on span "$1.00" at bounding box center [137, 357] width 30 height 14
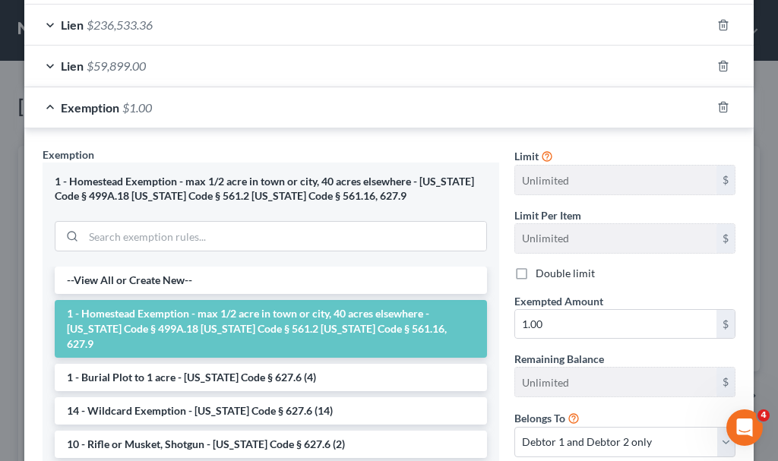
scroll to position [513, 0]
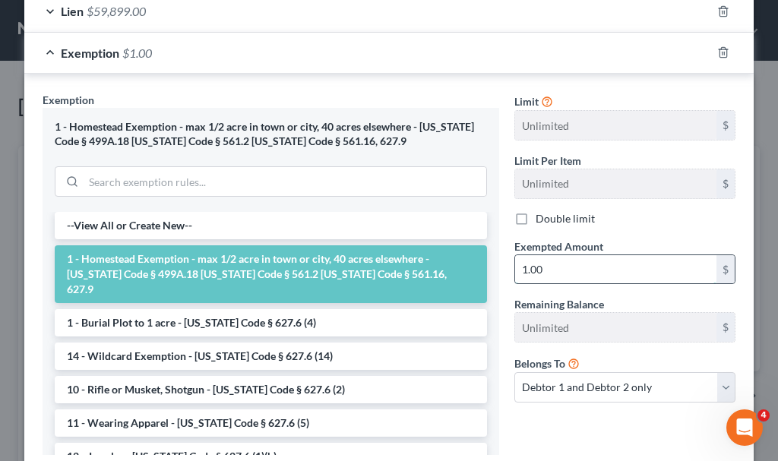
click at [555, 271] on input "1.00" at bounding box center [615, 269] width 201 height 29
type input "503,000"
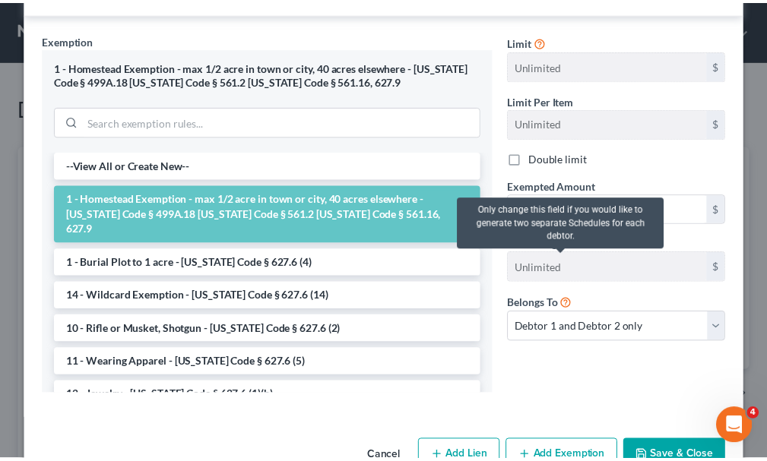
scroll to position [615, 0]
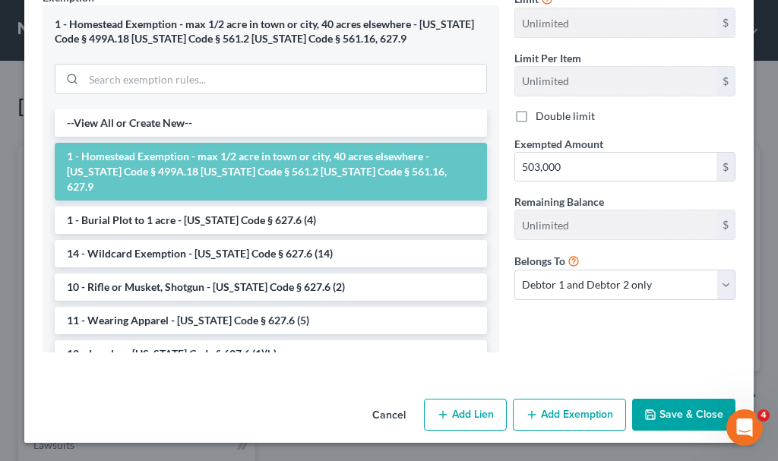
click at [663, 416] on button "Save & Close" at bounding box center [683, 415] width 103 height 32
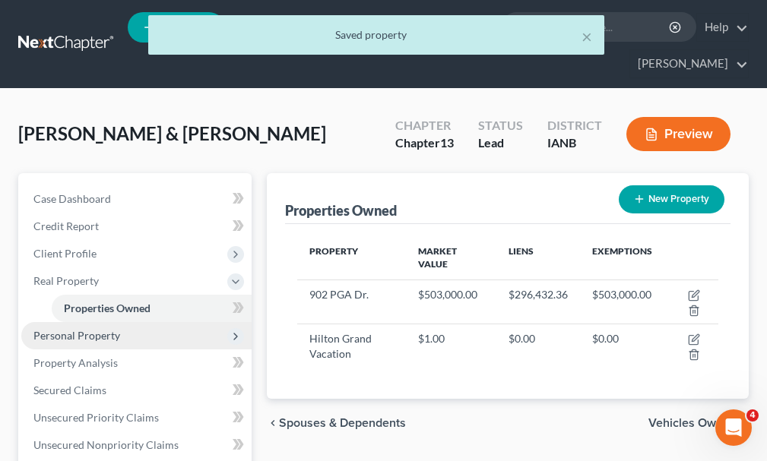
click at [65, 329] on span "Personal Property" at bounding box center [76, 335] width 87 height 13
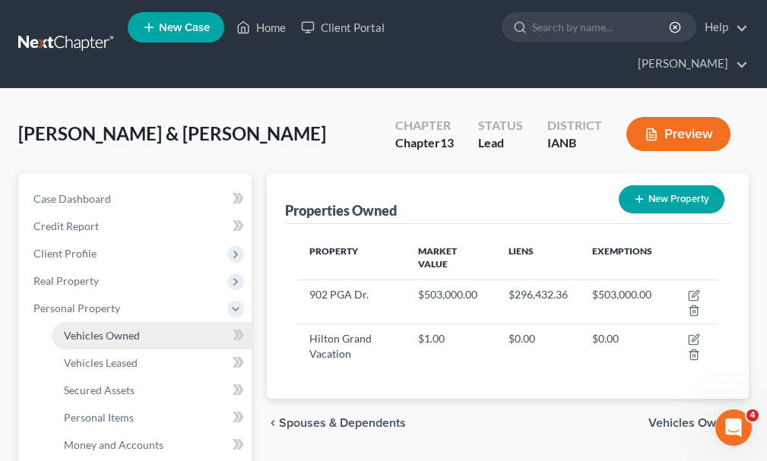
click at [96, 329] on span "Vehicles Owned" at bounding box center [102, 335] width 76 height 13
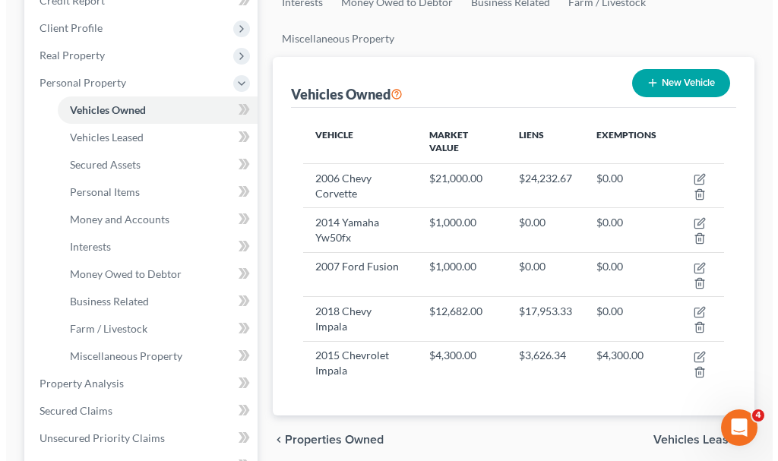
scroll to position [228, 0]
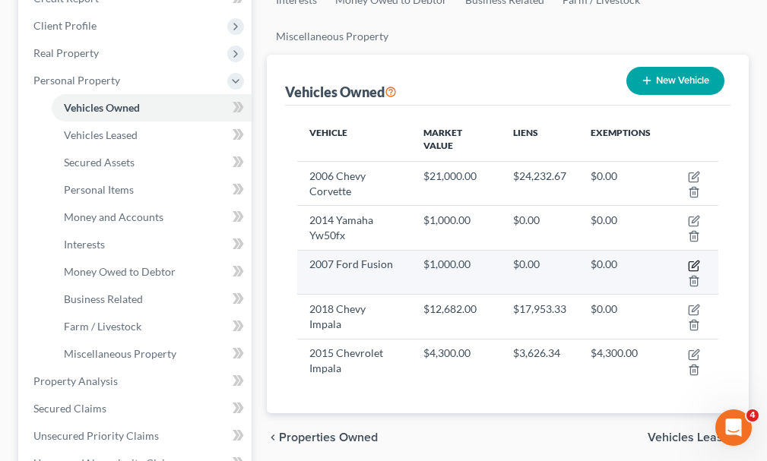
click at [693, 260] on icon "button" at bounding box center [694, 266] width 12 height 12
select select "0"
select select "19"
select select "2"
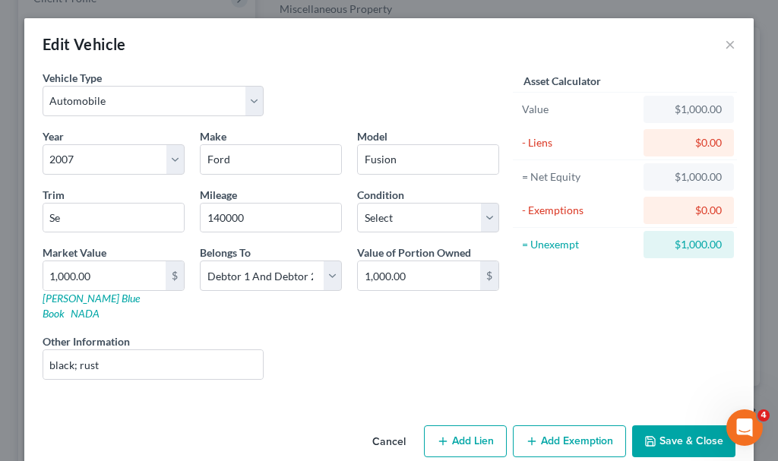
click at [548, 425] on button "Add Exemption" at bounding box center [569, 441] width 113 height 32
select select "2"
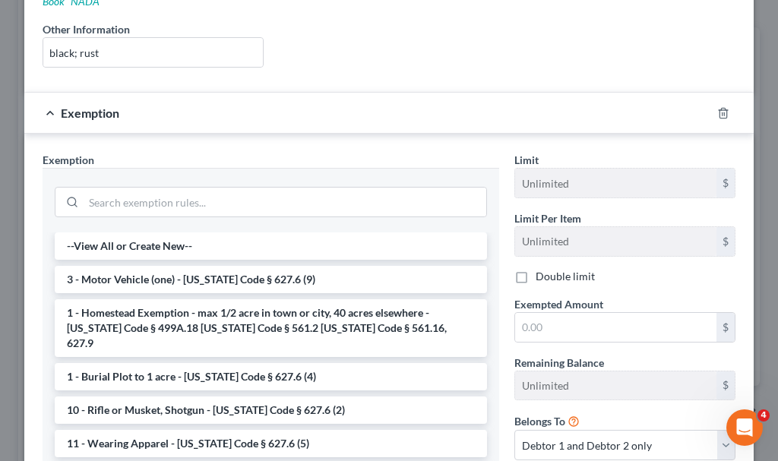
scroll to position [420, 0]
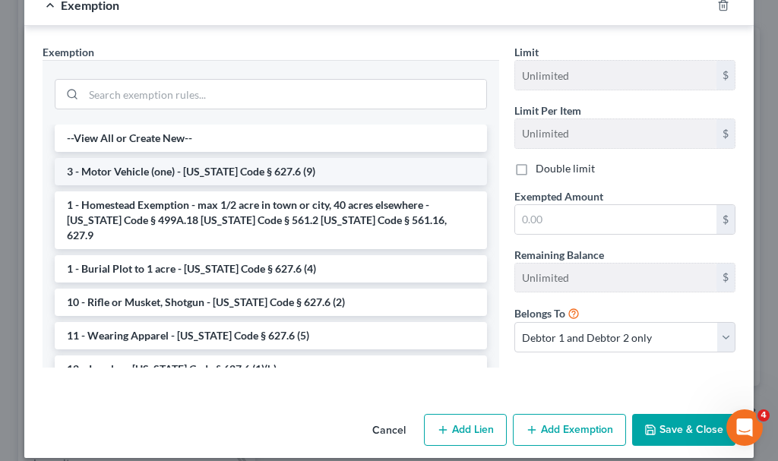
click at [153, 158] on li "3 - Motor Vehicle (one) - Iowa Code § 627.6 (9)" at bounding box center [271, 171] width 432 height 27
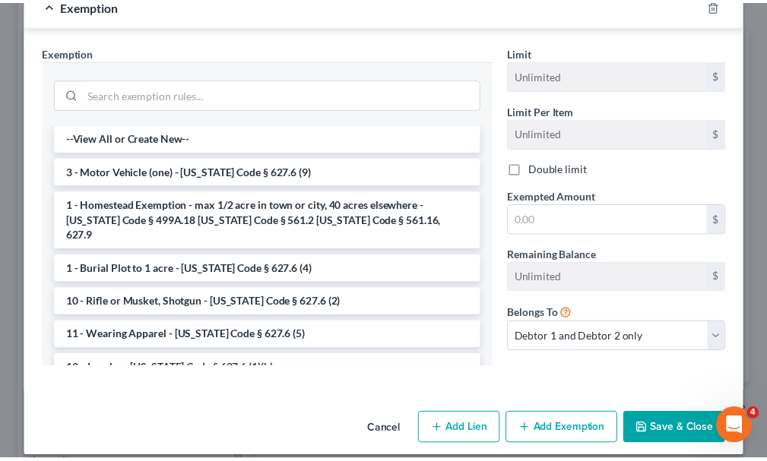
scroll to position [407, 0]
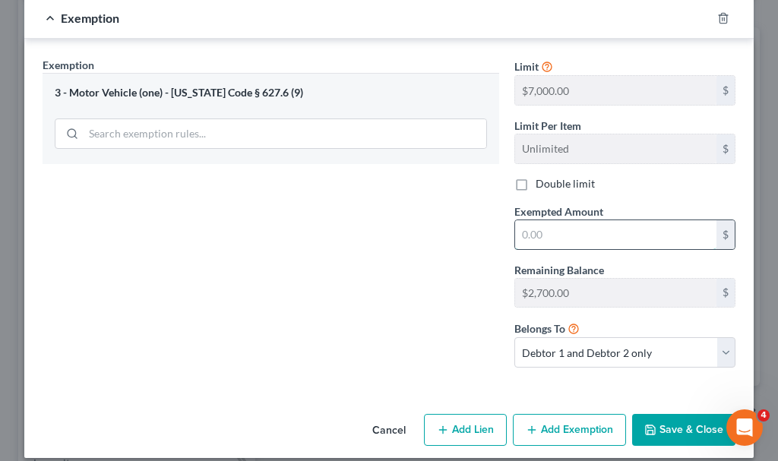
click at [532, 223] on input "text" at bounding box center [615, 234] width 201 height 29
type input "1,000"
click at [681, 414] on button "Save & Close" at bounding box center [683, 430] width 103 height 32
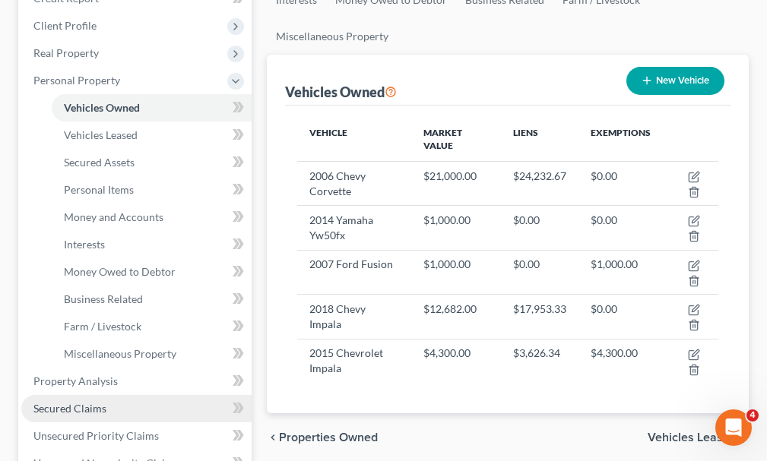
click at [76, 402] on span "Secured Claims" at bounding box center [69, 408] width 73 height 13
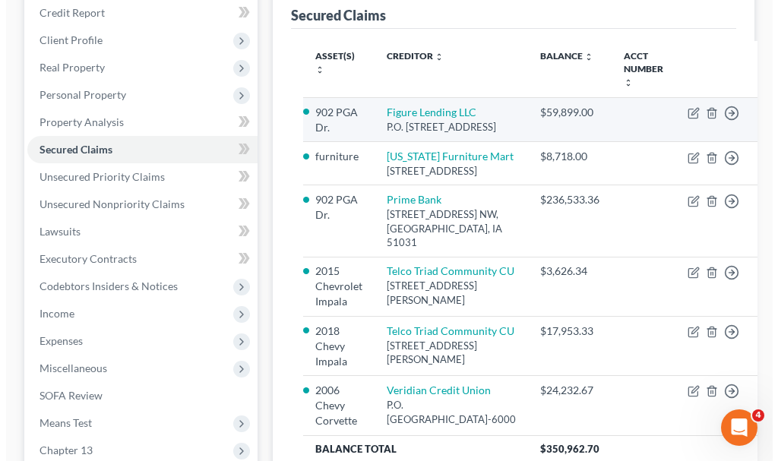
scroll to position [228, 0]
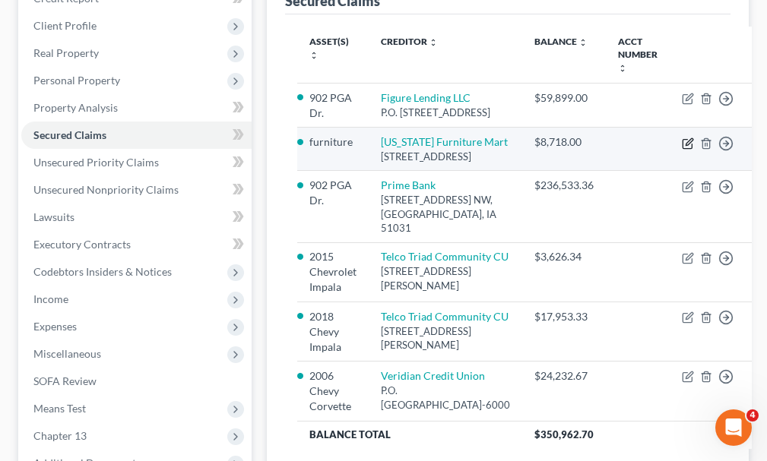
click at [682, 145] on icon "button" at bounding box center [688, 144] width 12 height 12
select select "30"
select select "2"
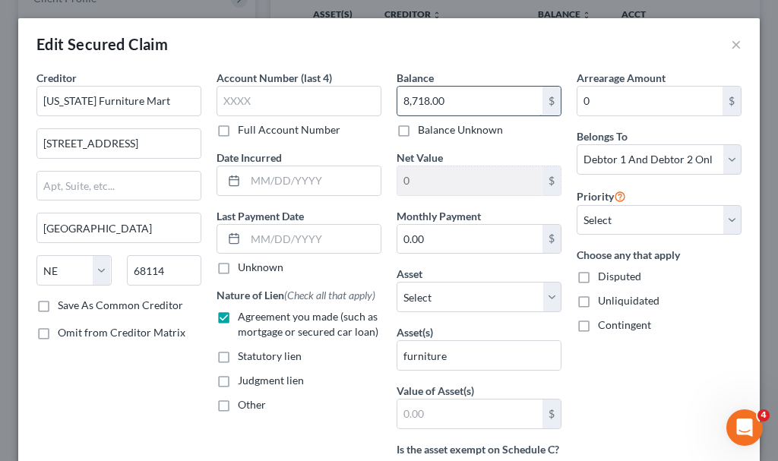
click at [481, 101] on input "8,718.00" at bounding box center [469, 101] width 145 height 29
type input "6,500"
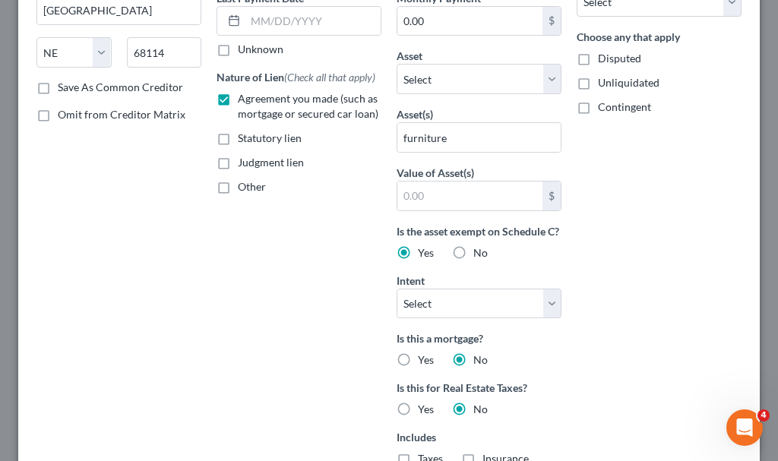
scroll to position [492, 0]
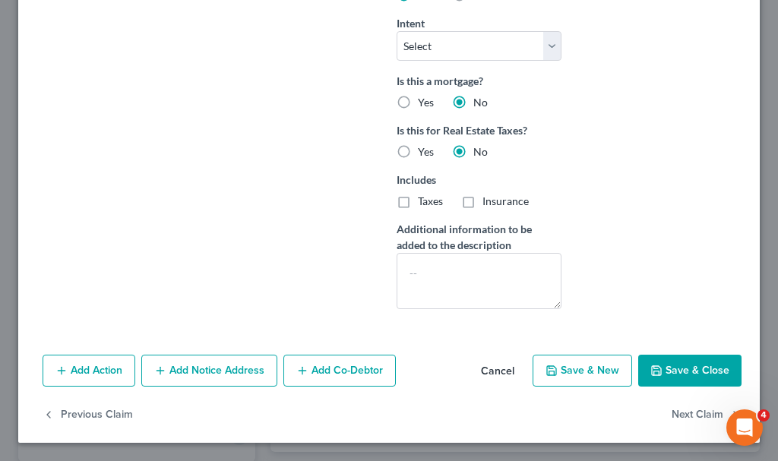
click at [669, 371] on button "Save & Close" at bounding box center [689, 371] width 103 height 32
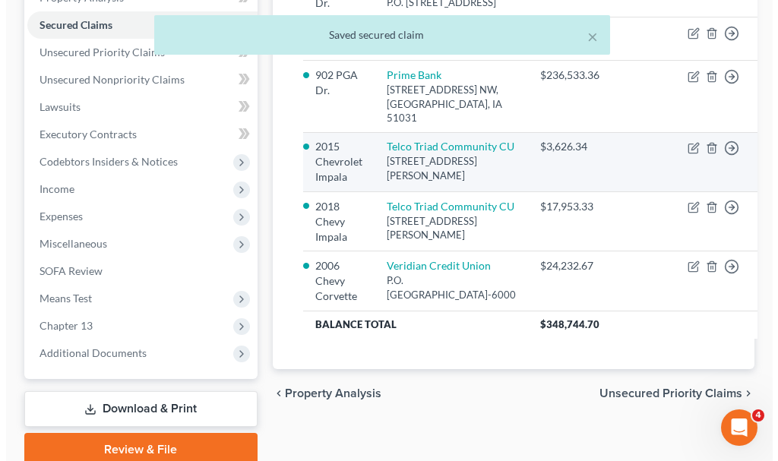
scroll to position [380, 0]
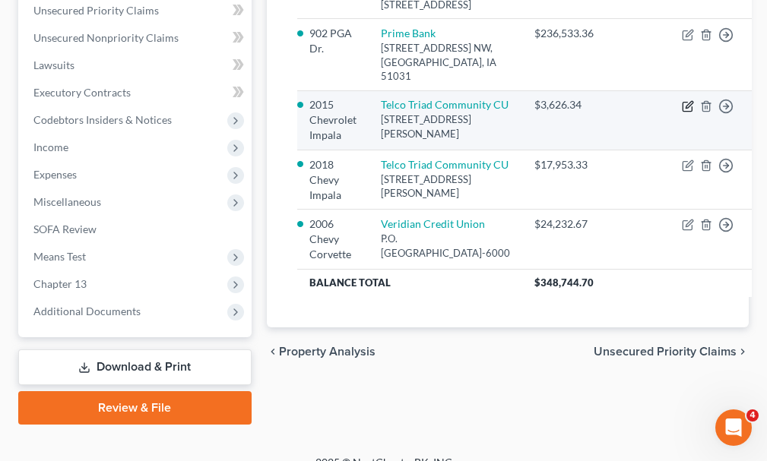
click at [685, 108] on icon "button" at bounding box center [688, 104] width 7 height 7
select select "16"
select select "2"
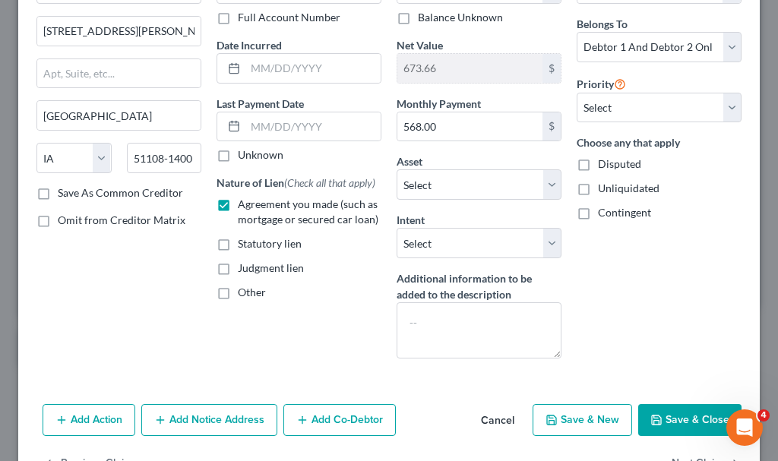
scroll to position [161, 0]
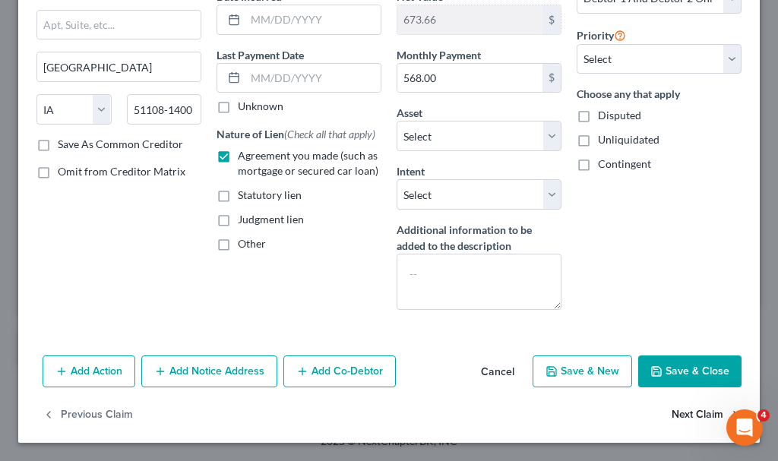
click at [677, 410] on button "Next Claim" at bounding box center [707, 416] width 70 height 32
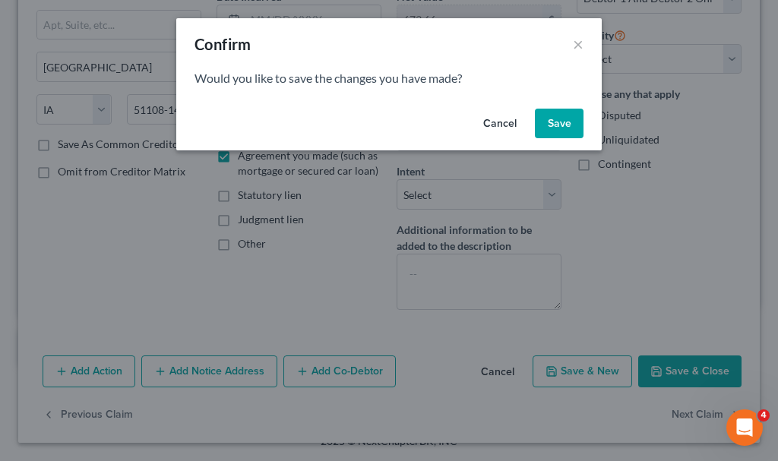
click at [550, 123] on button "Save" at bounding box center [559, 124] width 49 height 30
select select "16"
select select "2"
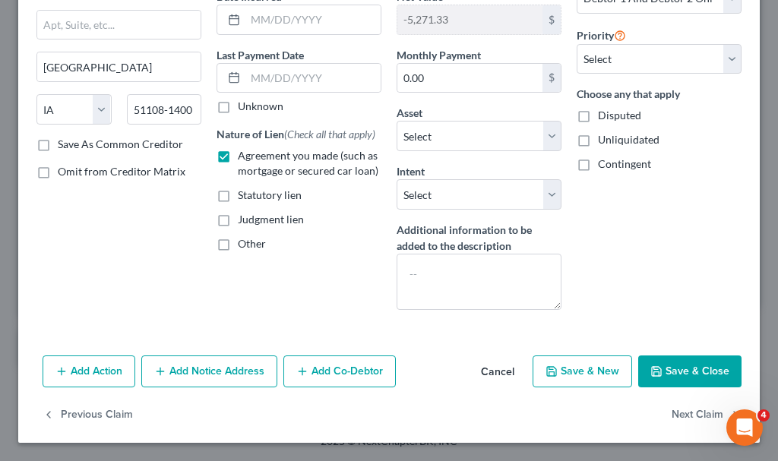
click at [654, 367] on button "Save & Close" at bounding box center [689, 372] width 103 height 32
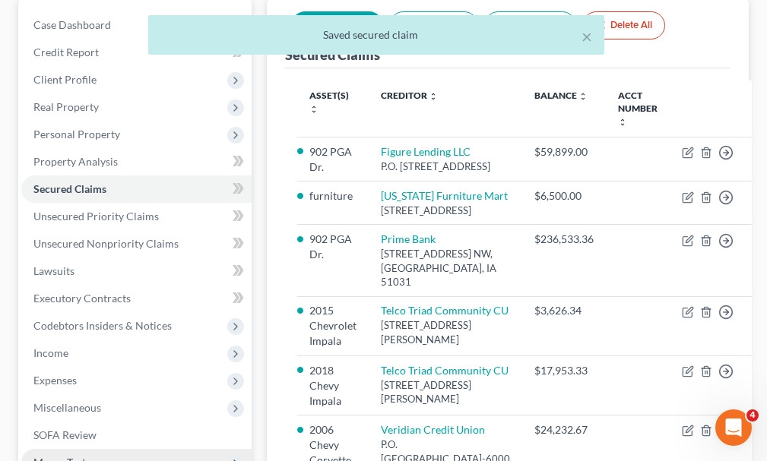
scroll to position [152, 0]
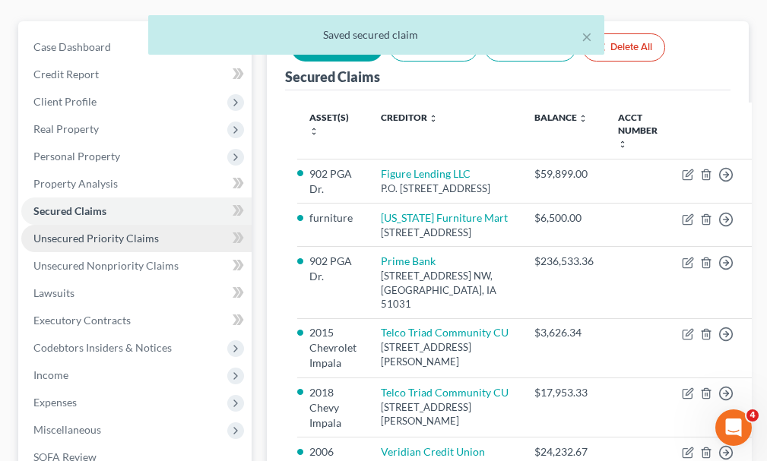
click at [66, 232] on span "Unsecured Priority Claims" at bounding box center [95, 238] width 125 height 13
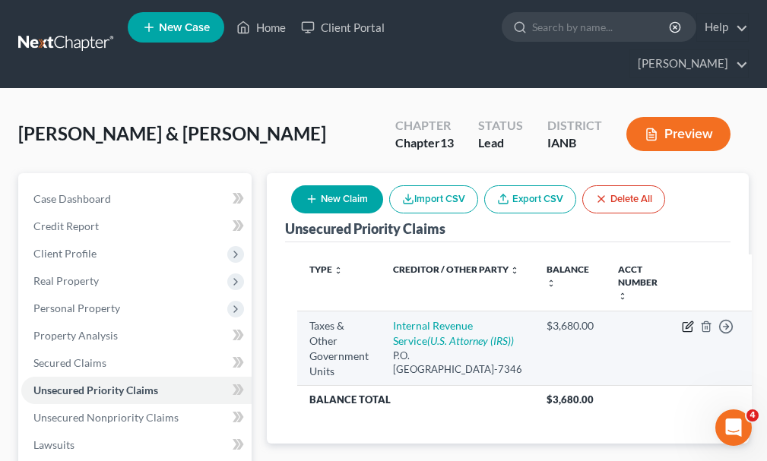
click at [682, 321] on icon "button" at bounding box center [688, 327] width 12 height 12
select select "0"
select select "39"
select select "2"
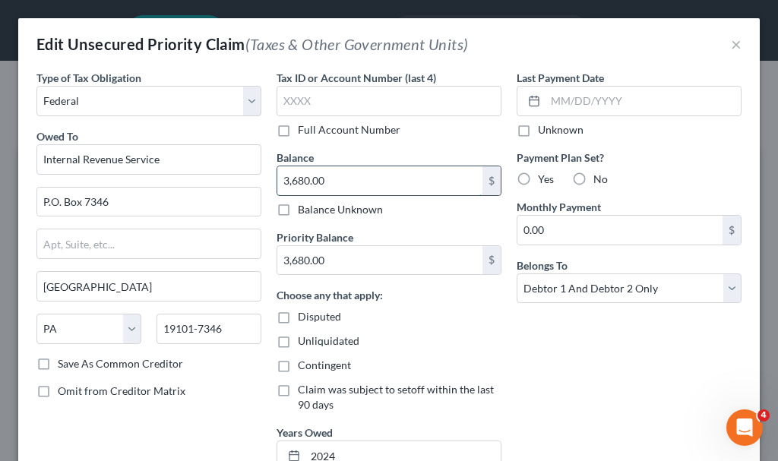
click at [351, 176] on input "3,680.00" at bounding box center [379, 180] width 205 height 29
type input "5,102"
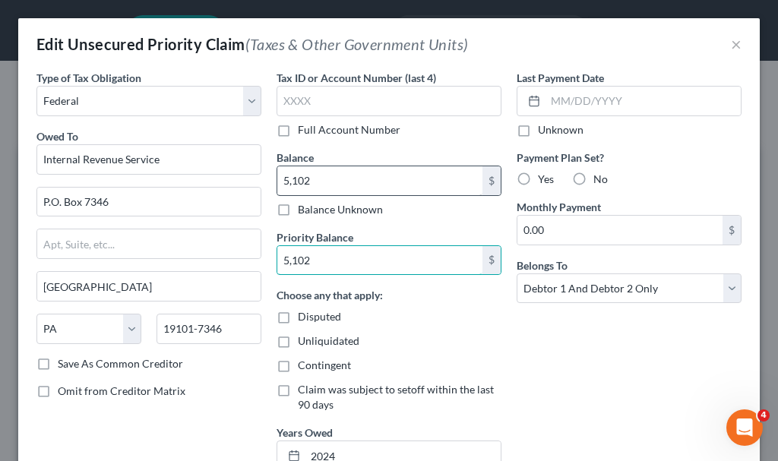
type input "5,102"
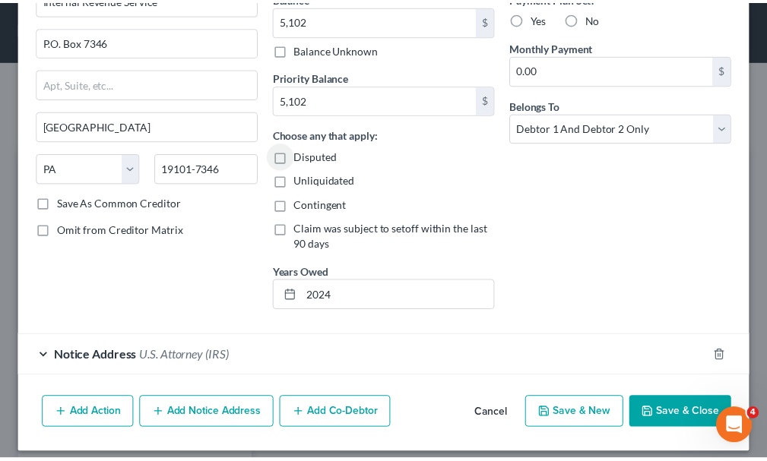
scroll to position [172, 0]
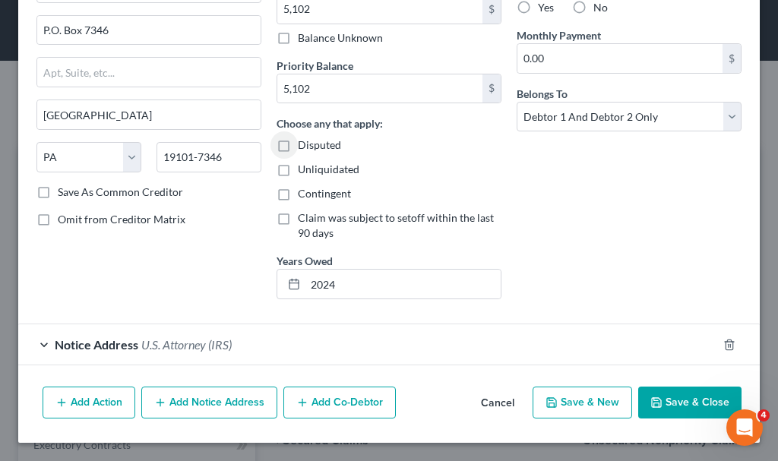
click at [684, 402] on button "Save & Close" at bounding box center [689, 403] width 103 height 32
